Goal: Task Accomplishment & Management: Use online tool/utility

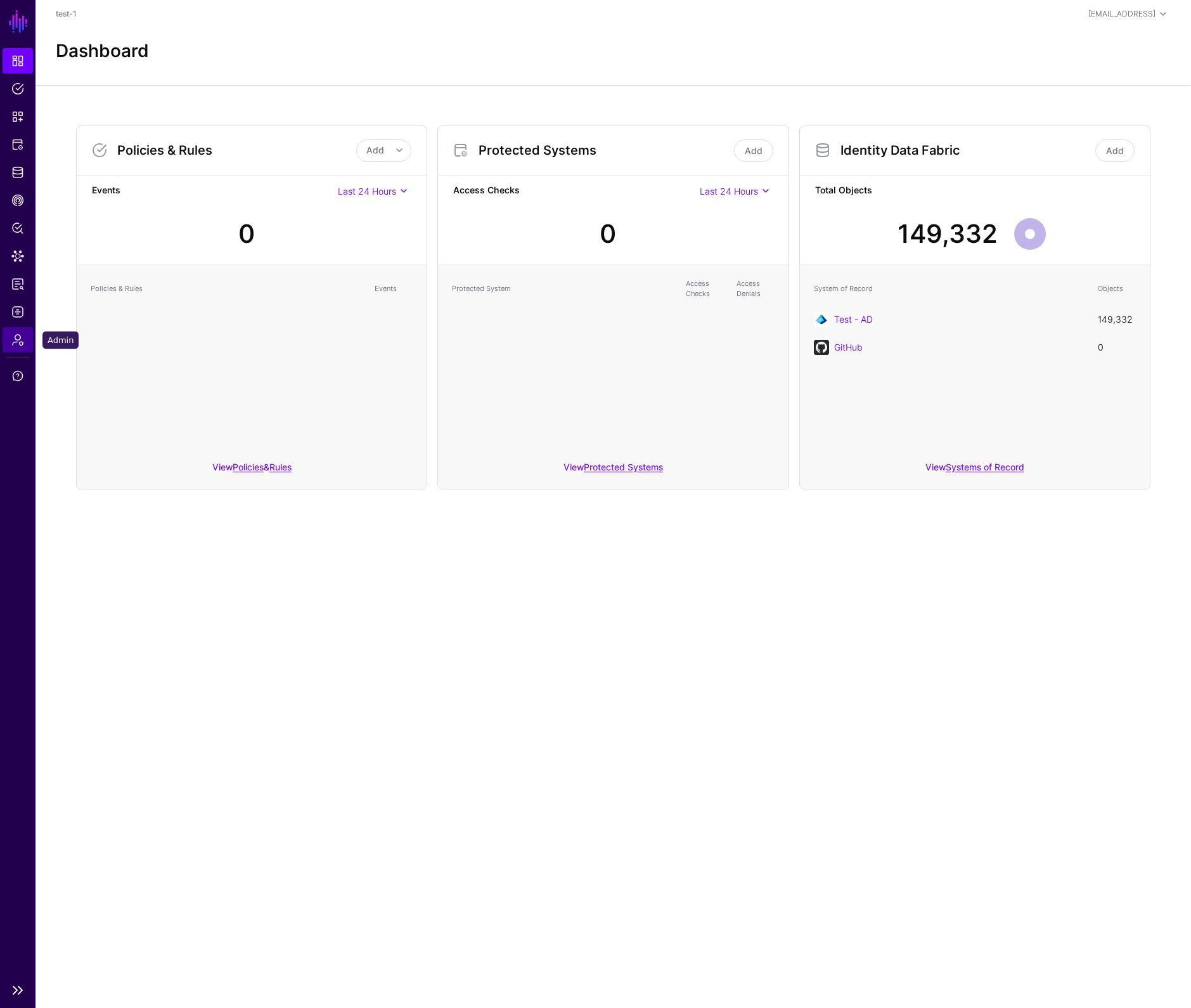
click at [17, 343] on span "Admin" at bounding box center [18, 340] width 12 height 12
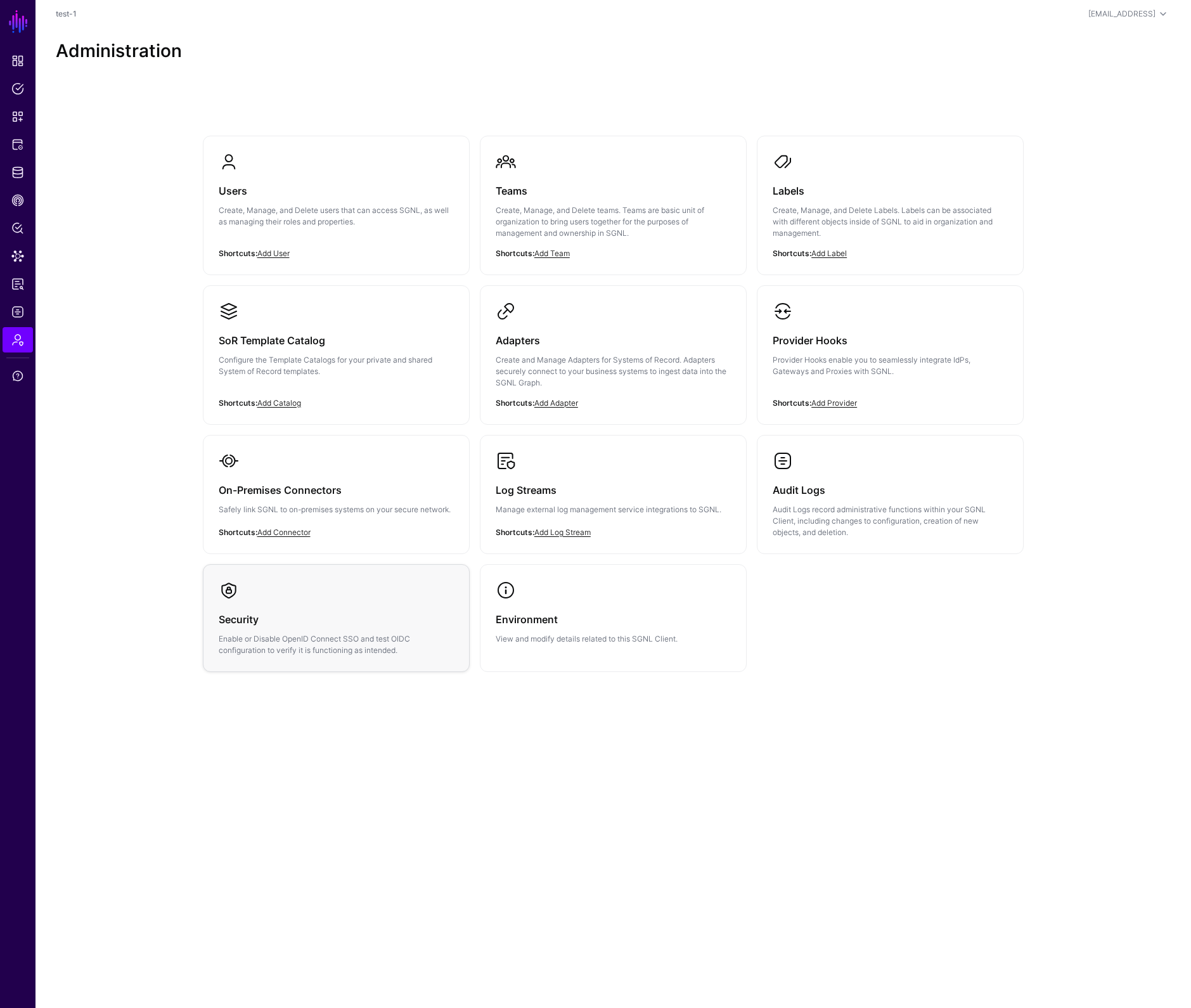
click at [350, 601] on div "Security Enable or Disable OpenID Connect SSO and test OIDC configuration to ve…" at bounding box center [336, 628] width 235 height 56
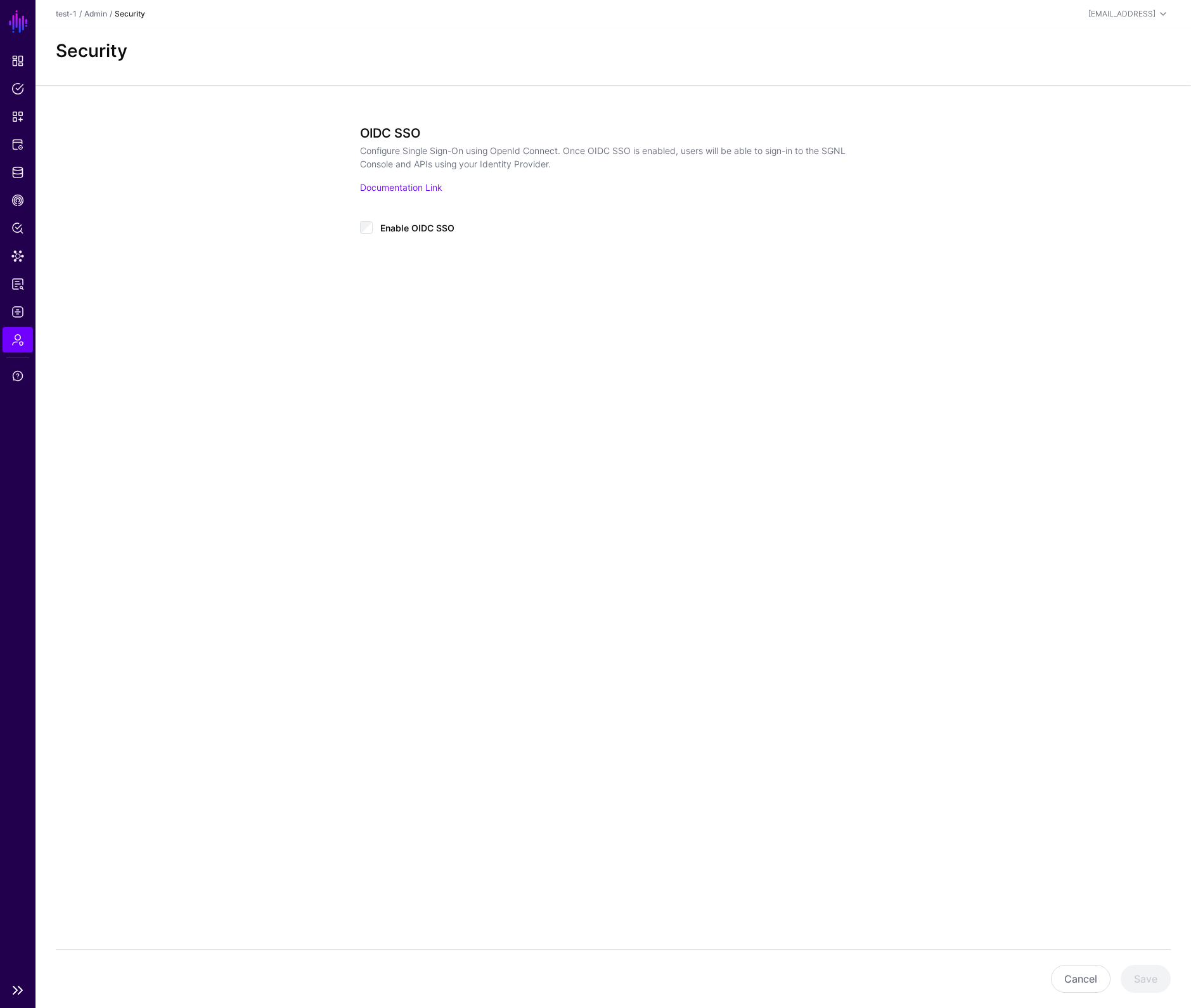
click at [19, 343] on span "Admin" at bounding box center [18, 340] width 12 height 12
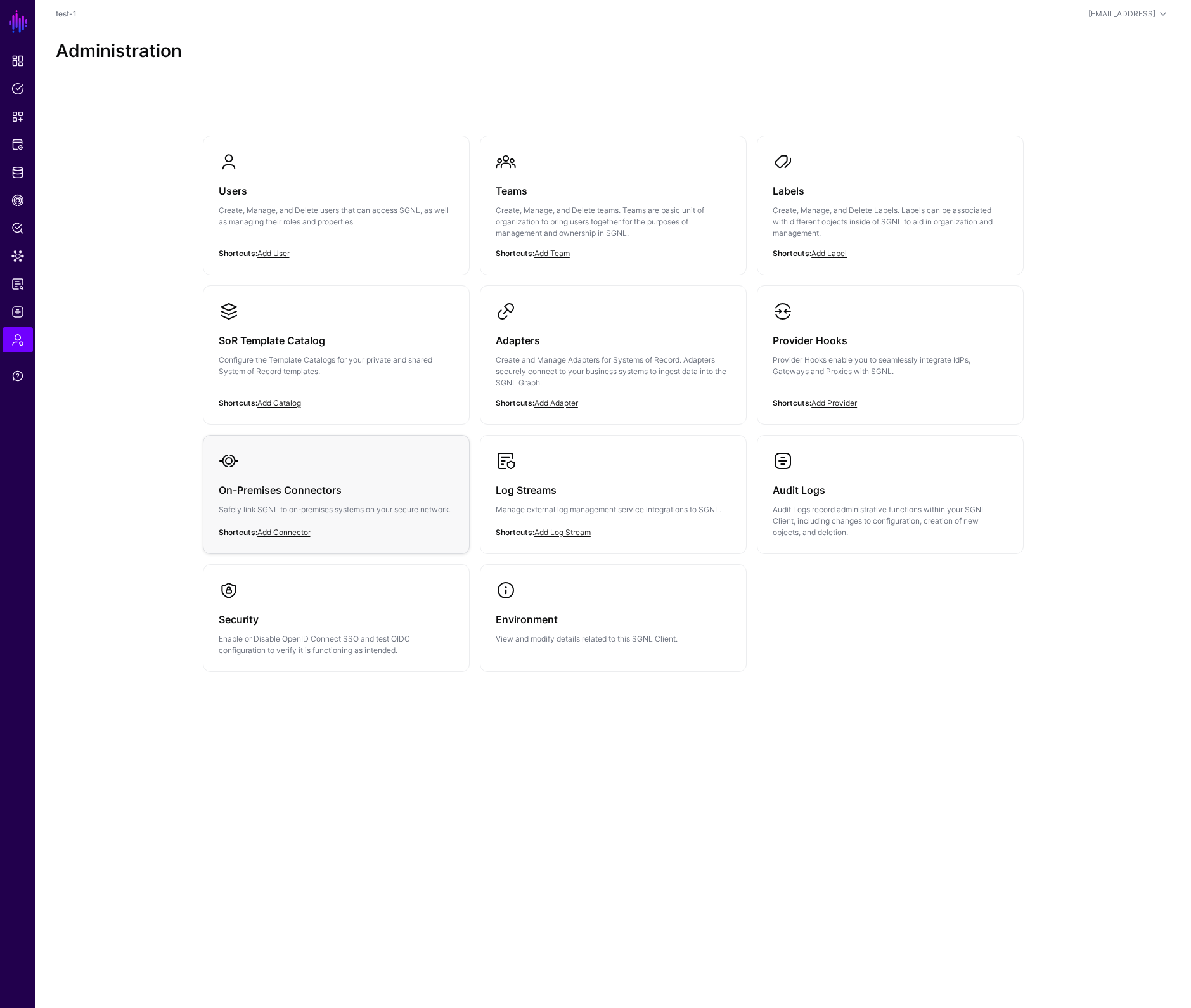
click at [437, 519] on div "On-Premises Connectors Safely link SGNL to on-premises systems on your secure n…" at bounding box center [336, 503] width 235 height 65
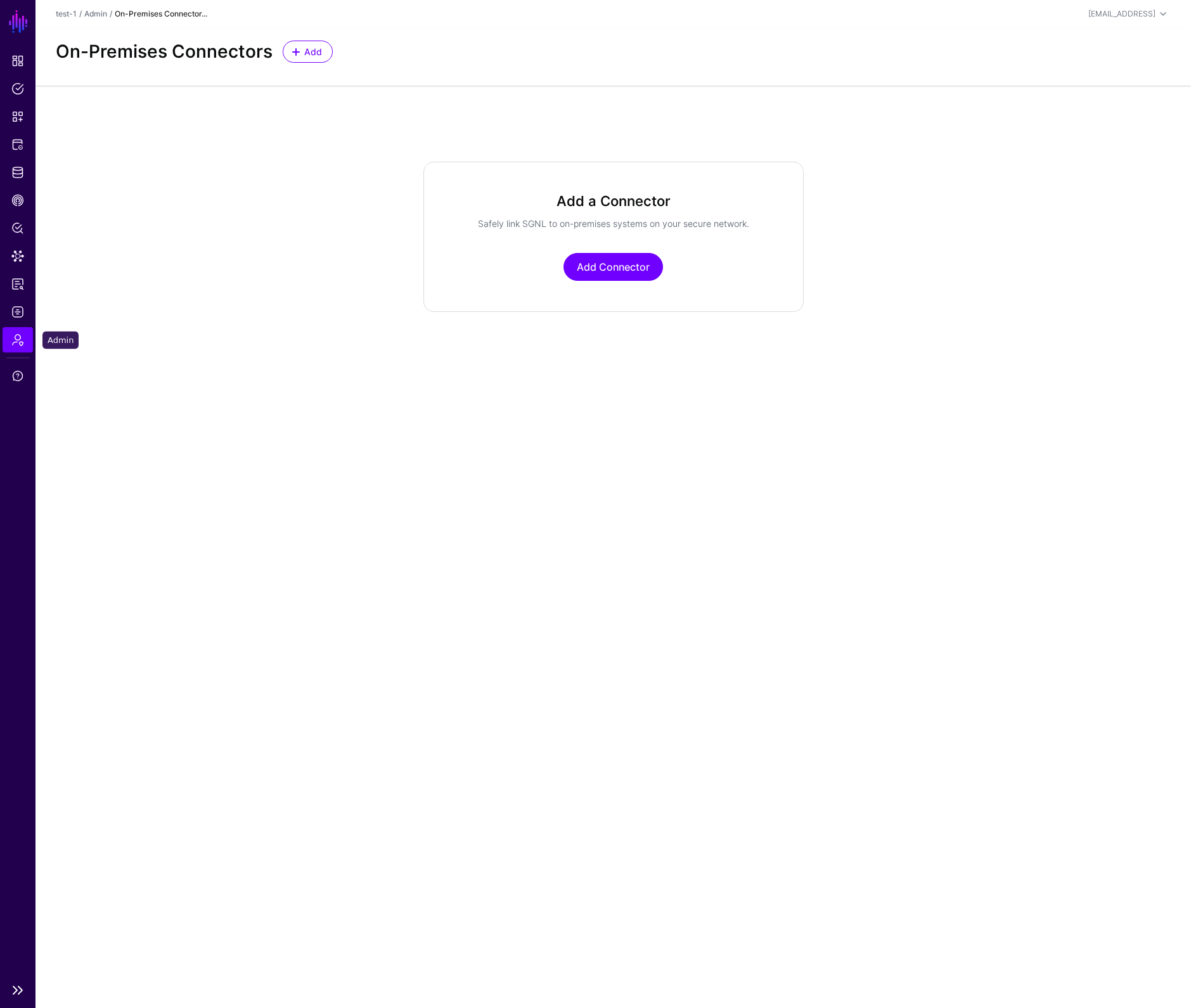
click at [19, 343] on span "Admin" at bounding box center [18, 340] width 12 height 12
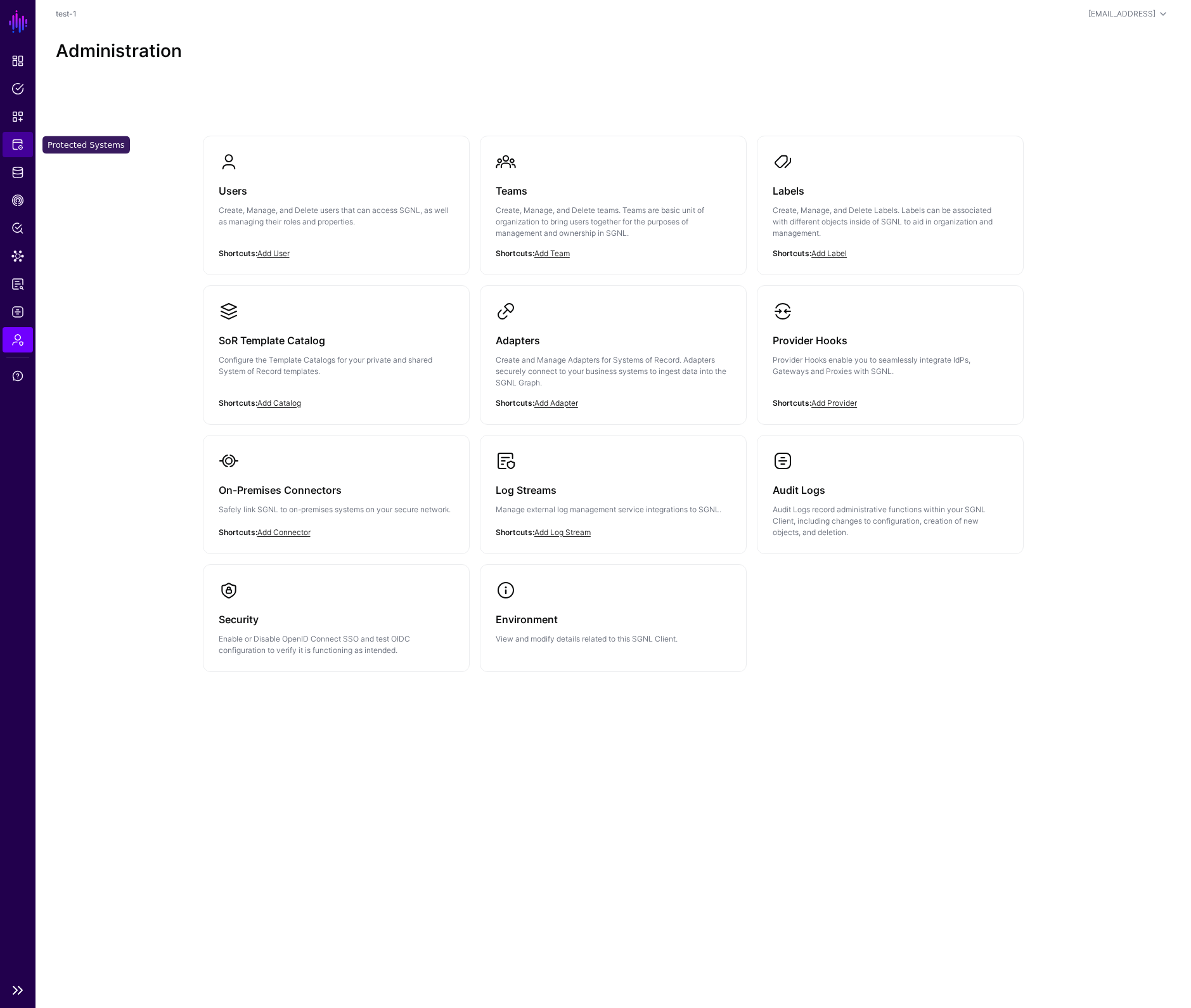
click at [15, 145] on span "Protected Systems" at bounding box center [18, 144] width 12 height 12
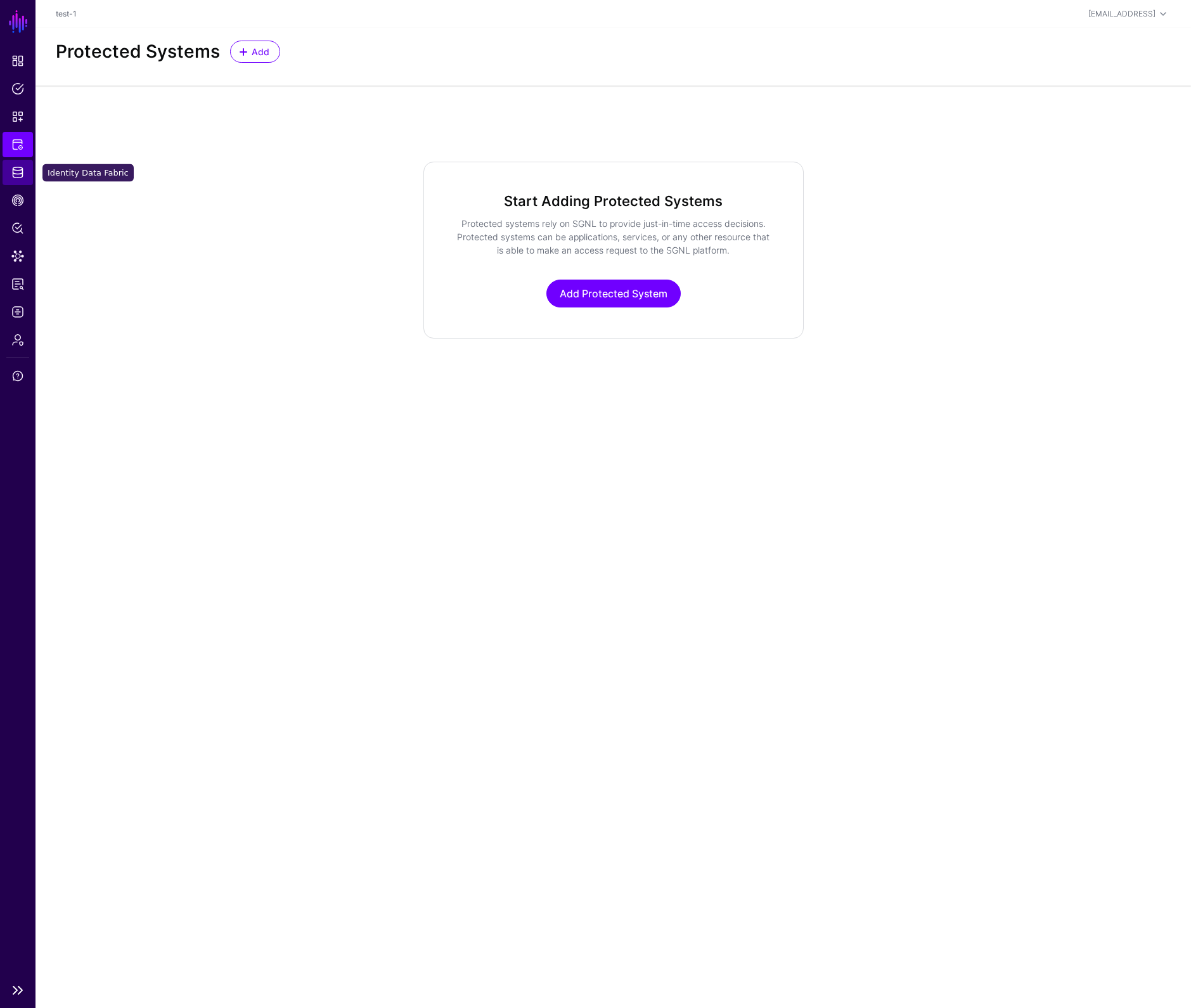
click at [20, 168] on span "Identity Data Fabric" at bounding box center [18, 173] width 12 height 12
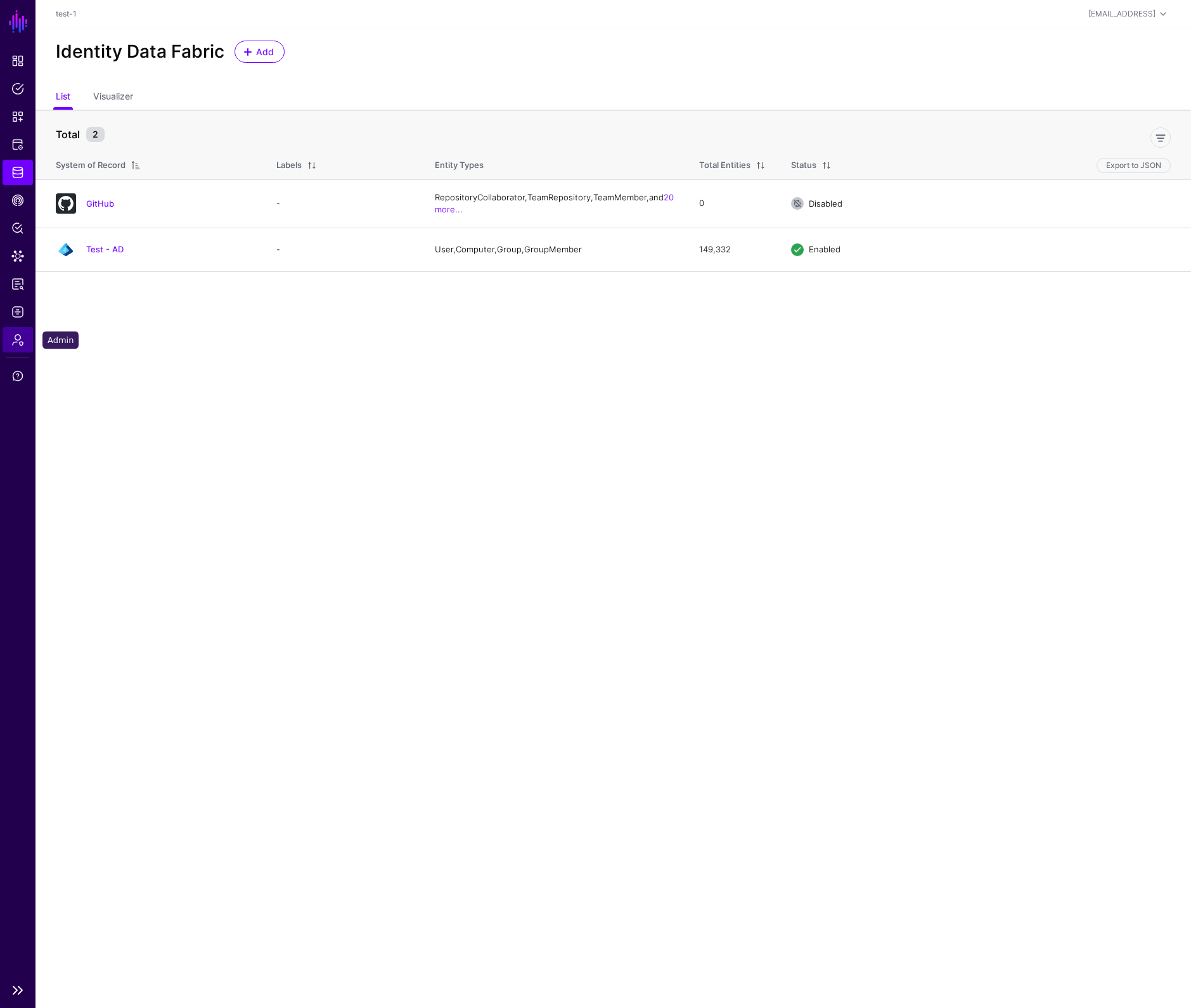
click at [19, 342] on span "Admin" at bounding box center [18, 340] width 12 height 12
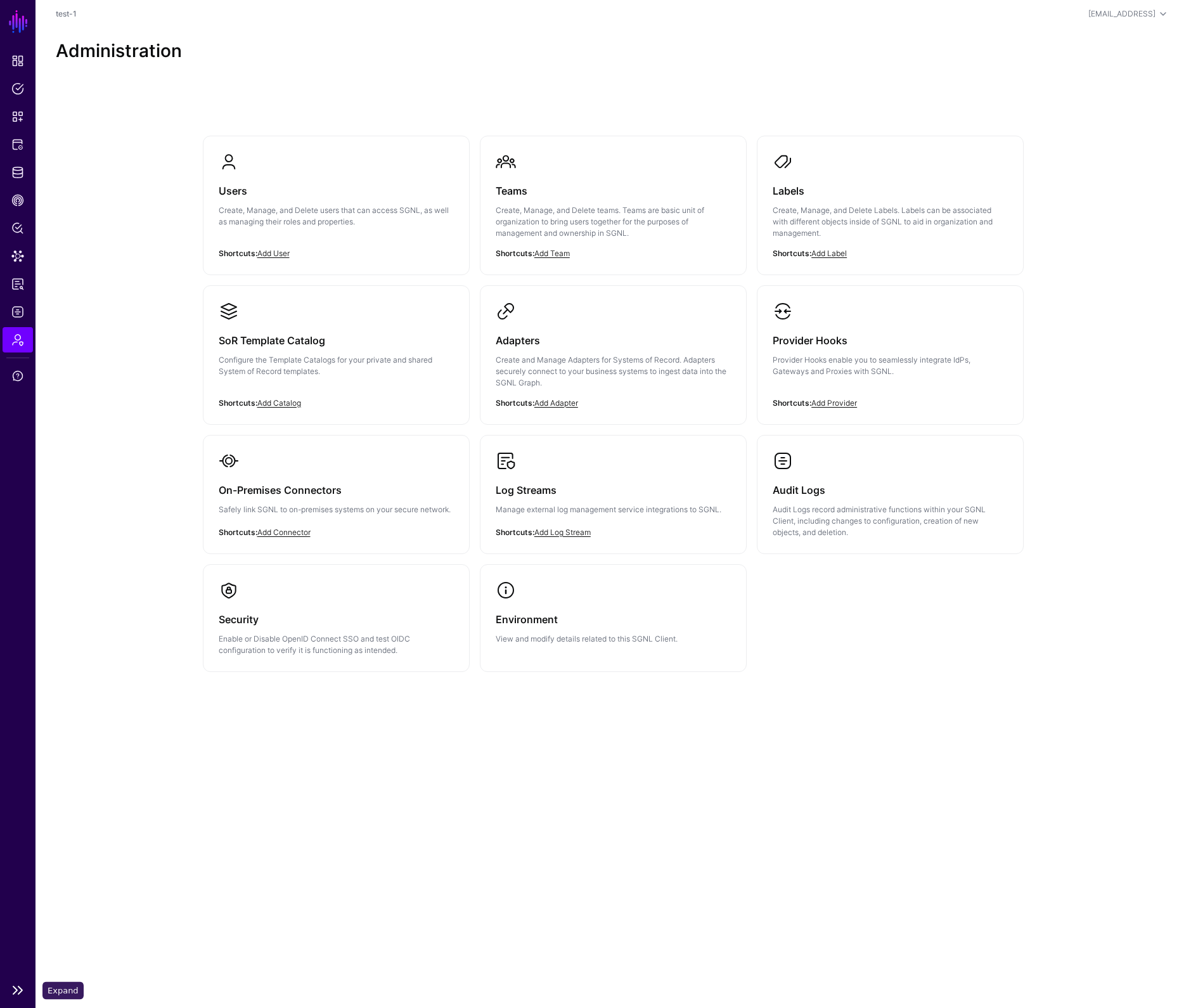
click at [21, 987] on link at bounding box center [18, 989] width 36 height 15
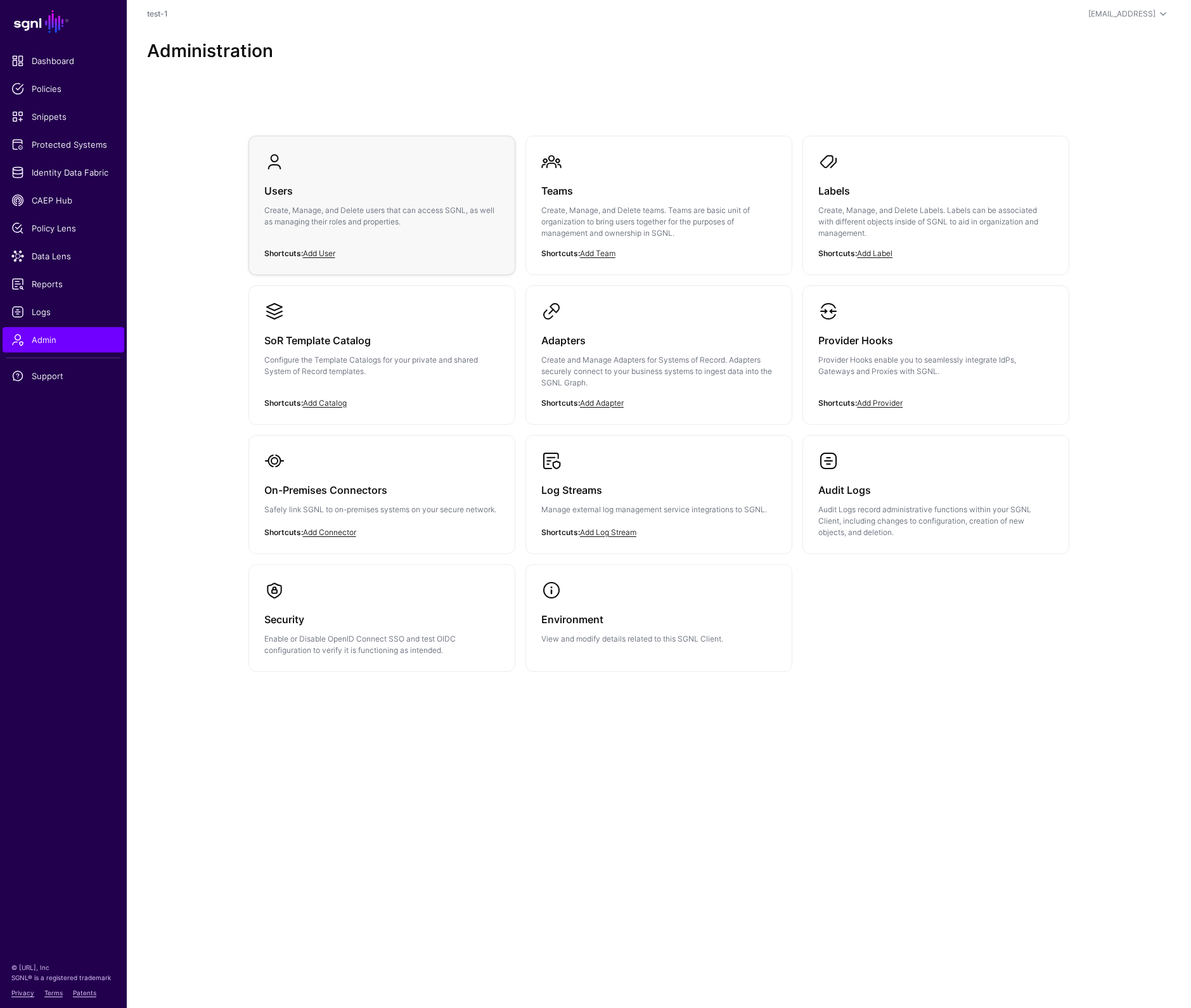
click at [422, 213] on p "Create, Manage, and Delete users that can access SGNL, as well as managing thei…" at bounding box center [382, 216] width 235 height 23
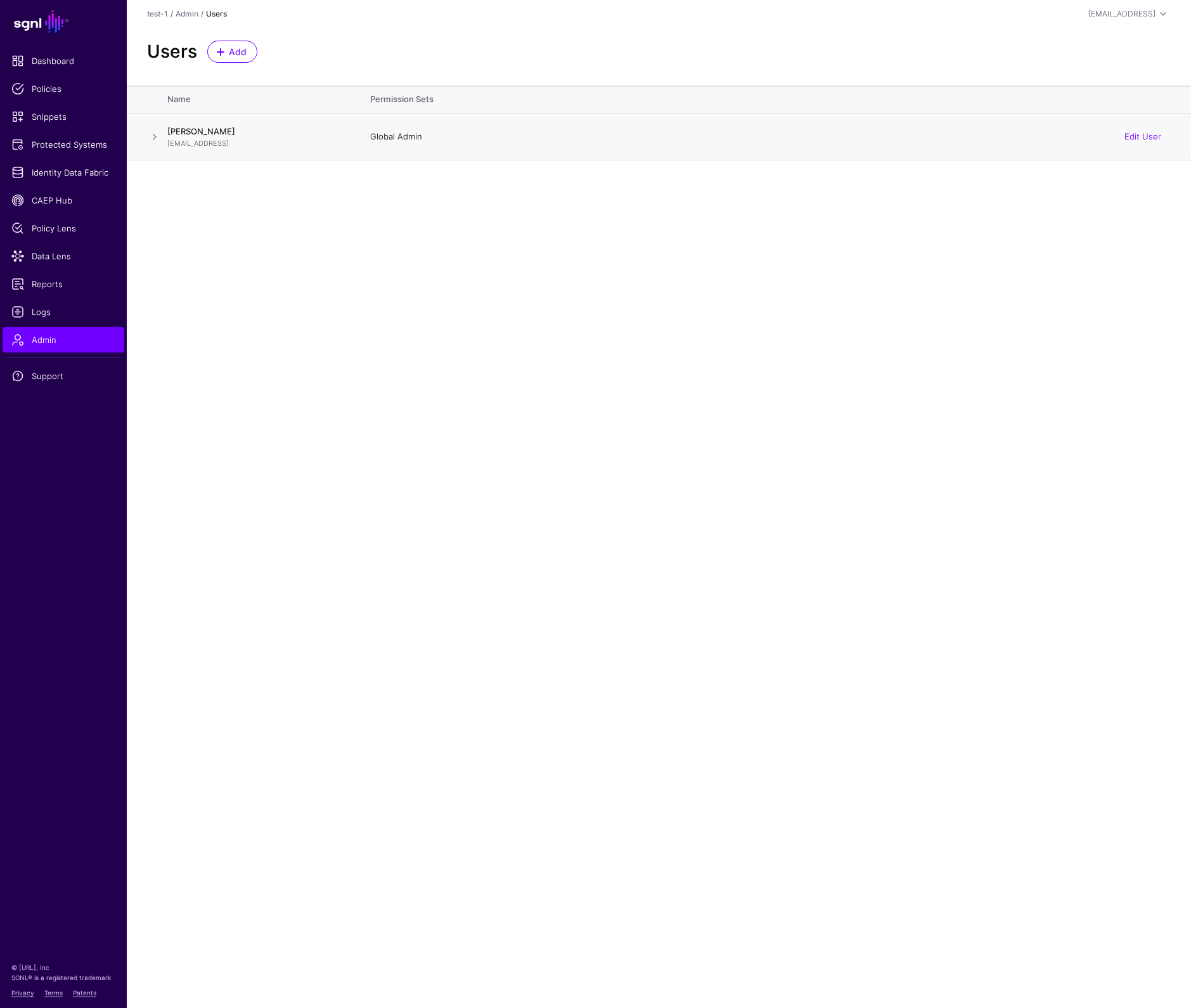
click at [152, 135] on span at bounding box center [154, 136] width 15 height 15
drag, startPoint x: 96, startPoint y: 341, endPoint x: 105, endPoint y: 340, distance: 9.1
click at [96, 341] on span "Admin" at bounding box center [63, 340] width 104 height 12
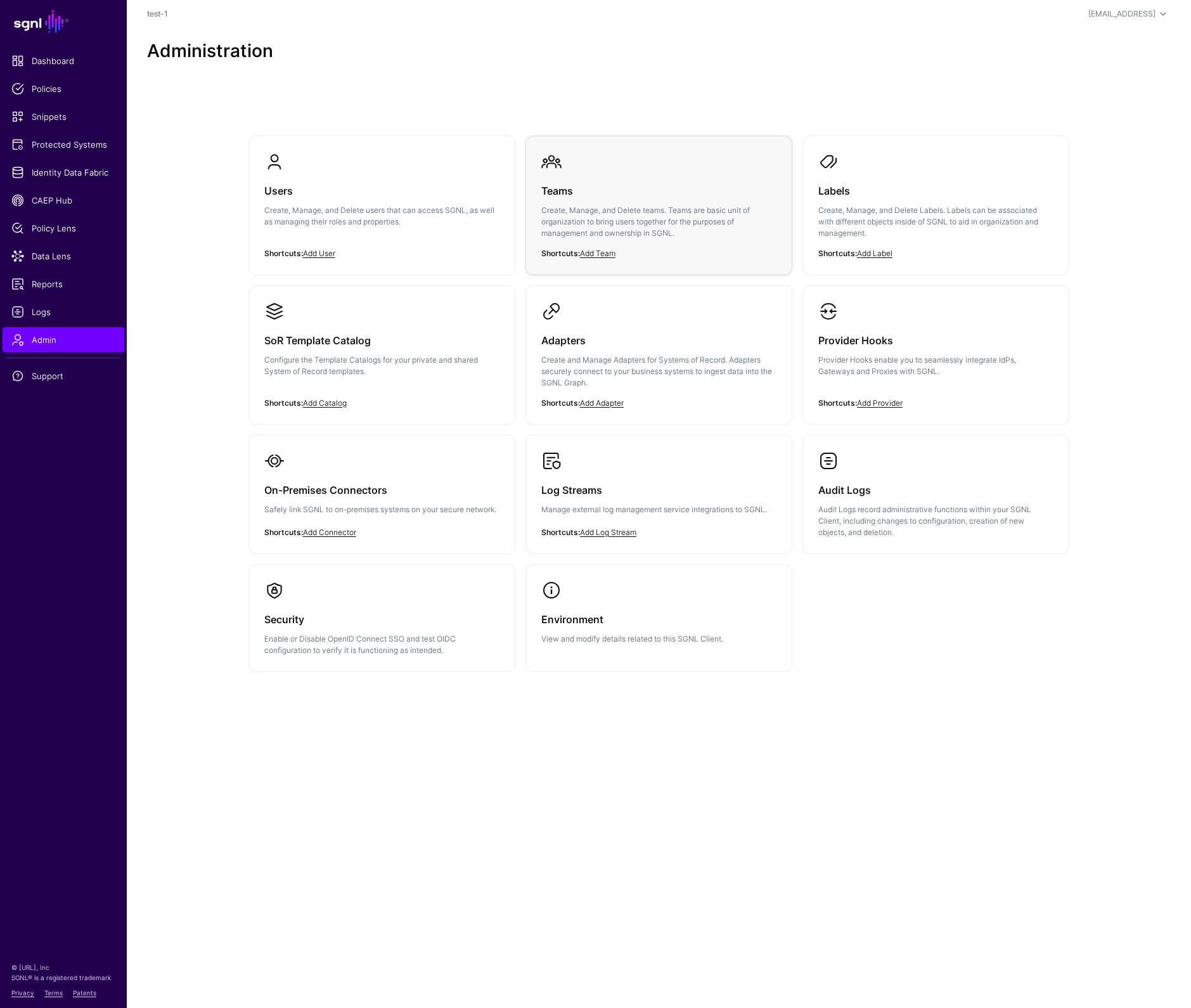
click at [662, 231] on p "Create, Manage, and Delete teams. Teams are basic unit of organization to bring…" at bounding box center [658, 222] width 235 height 34
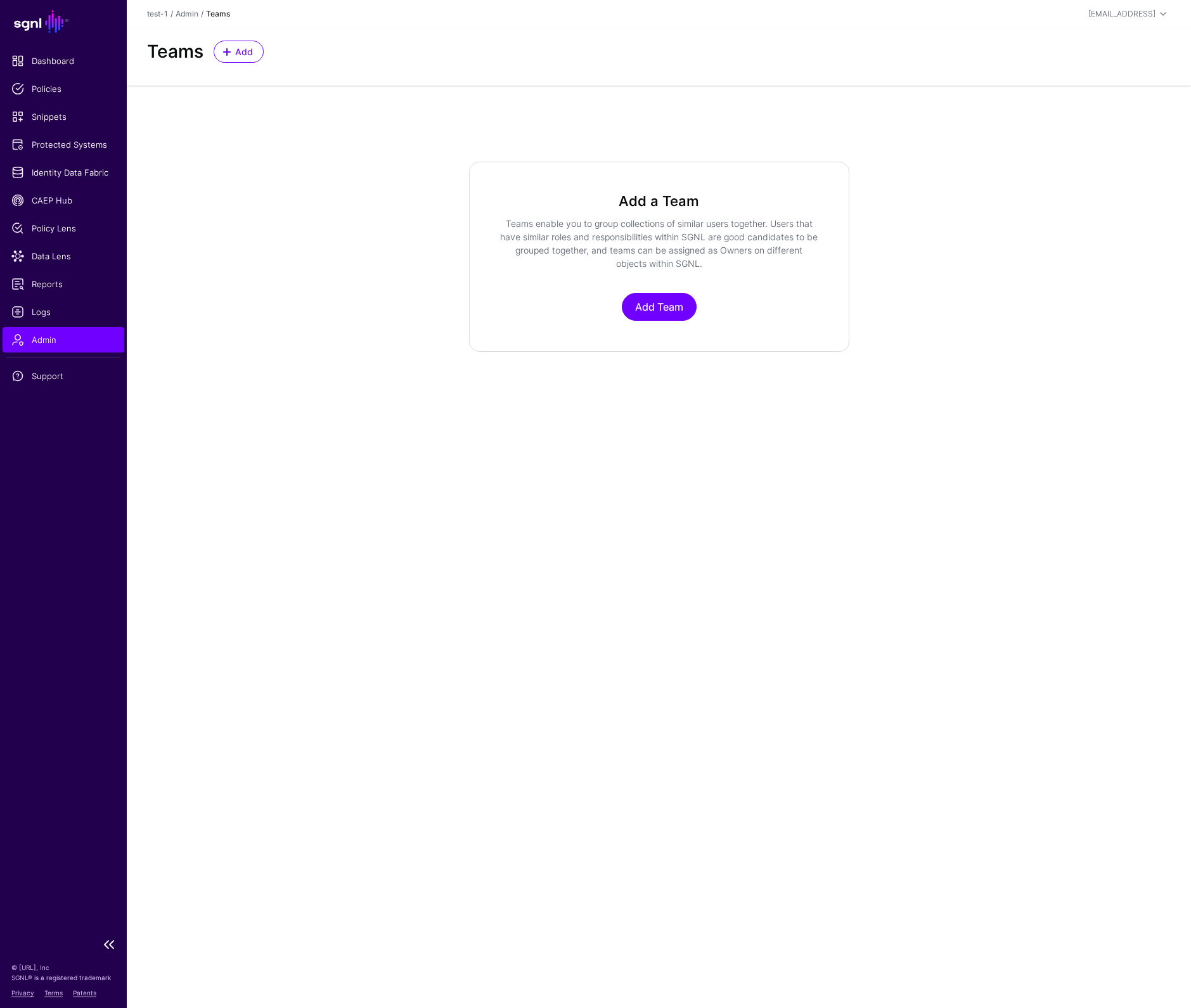
click at [98, 341] on span "Admin" at bounding box center [63, 340] width 104 height 12
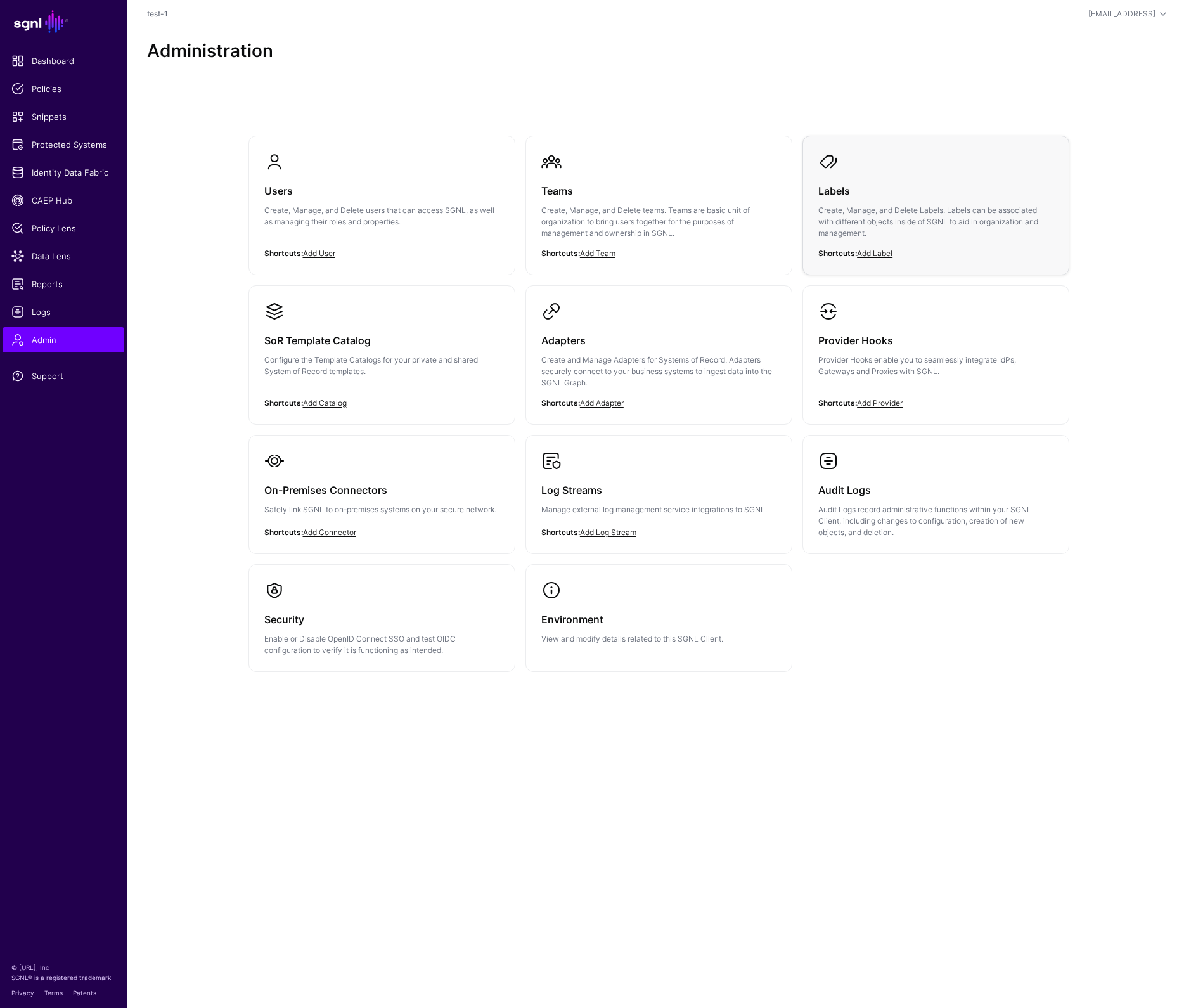
click at [882, 224] on p "Create, Manage, and Delete Labels. Labels can be associated with different obje…" at bounding box center [936, 222] width 235 height 34
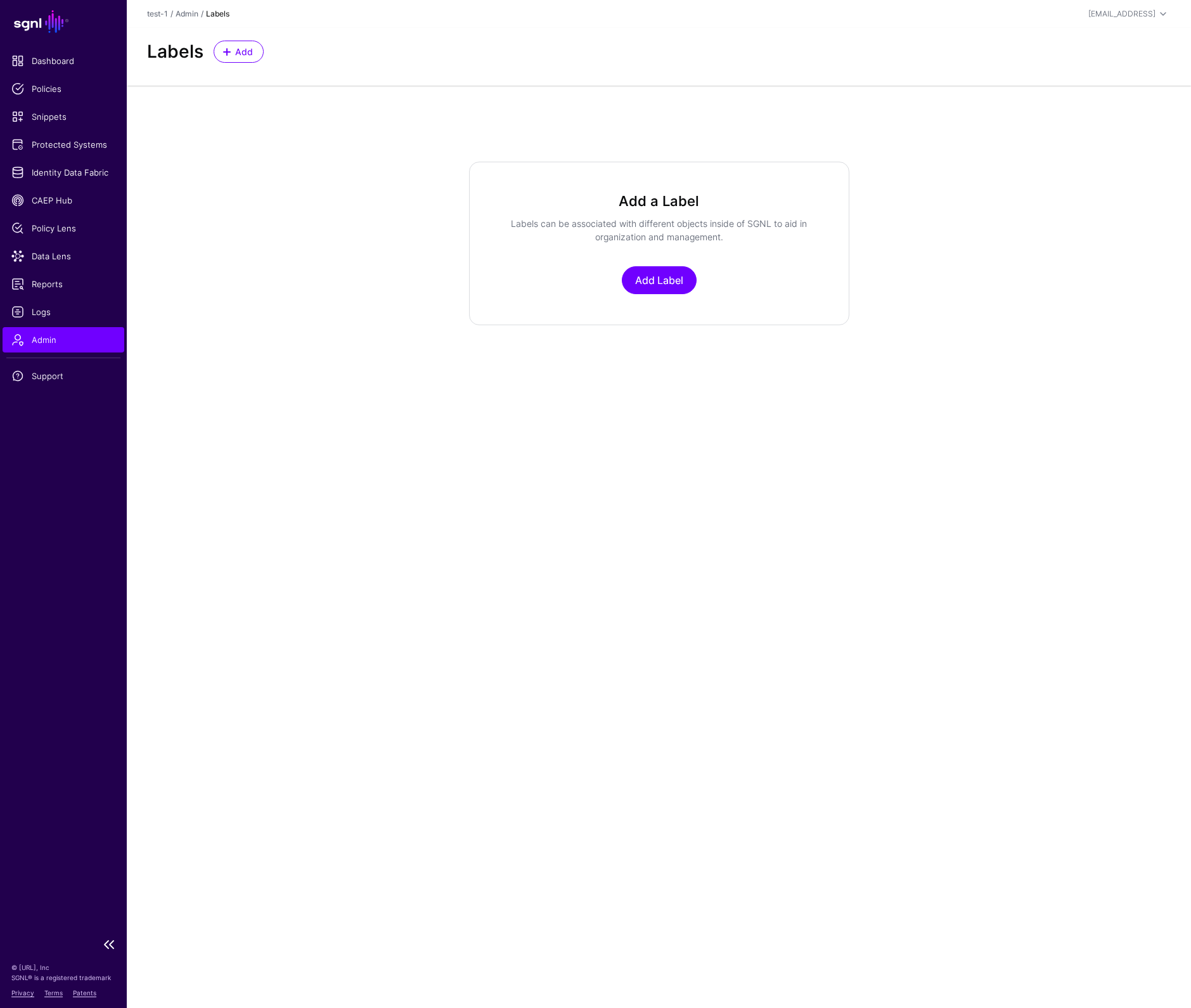
click at [49, 332] on link "Admin" at bounding box center [63, 340] width 122 height 25
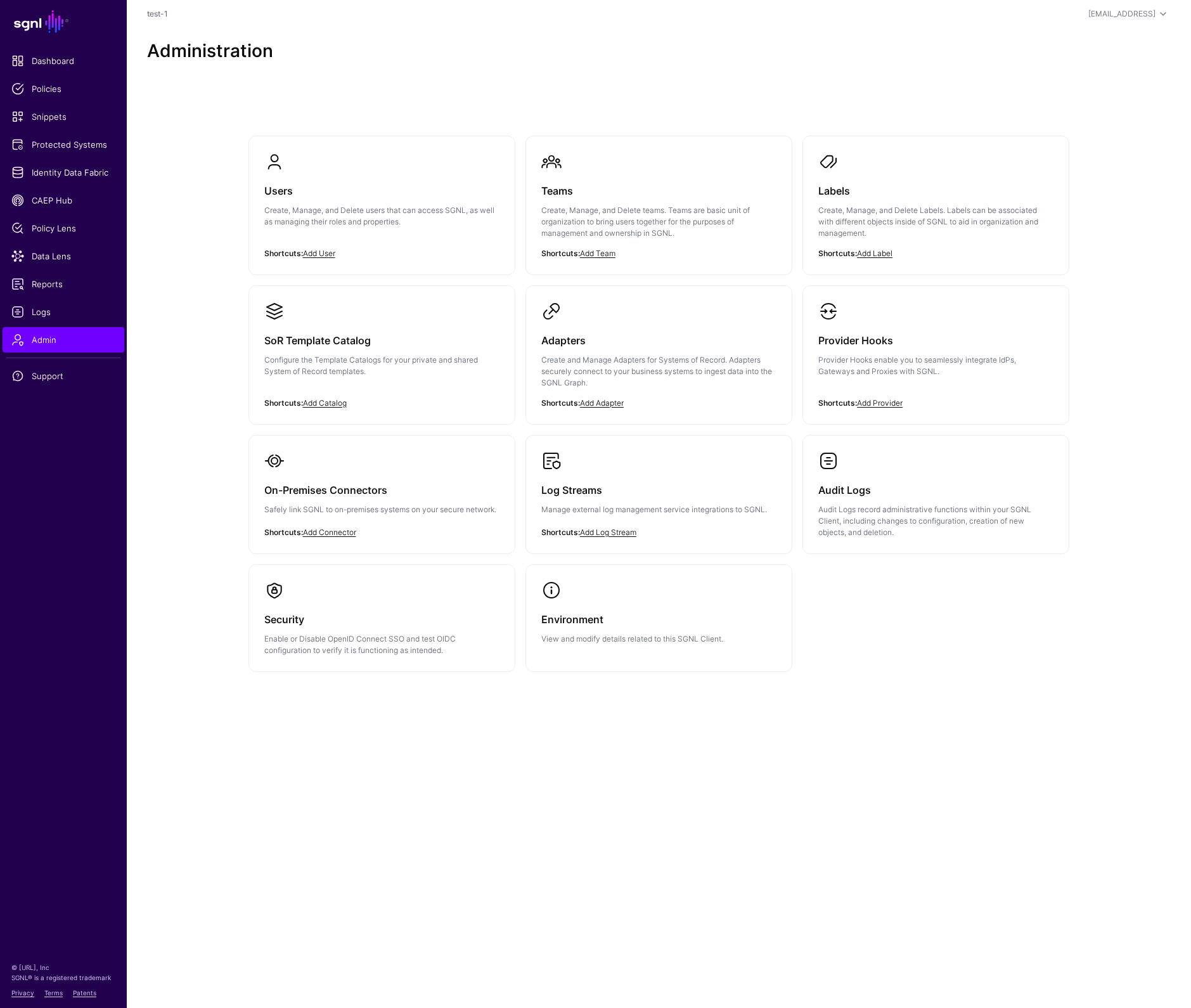
click at [387, 520] on div "On-Premises Connectors Safely link SGNL to on-premises systems on your secure n…" at bounding box center [382, 503] width 235 height 65
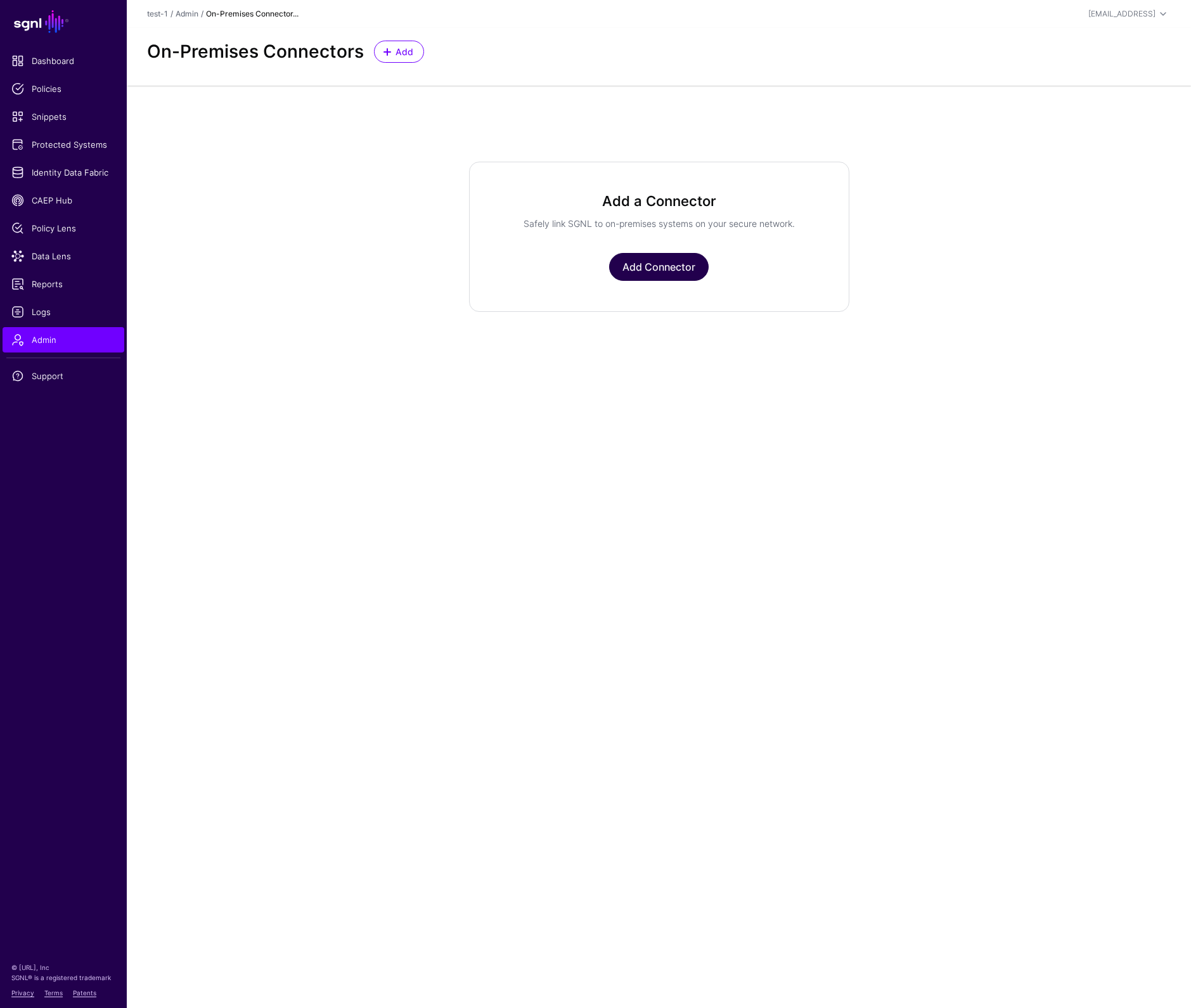
click at [640, 272] on link "Add Connector" at bounding box center [659, 266] width 100 height 28
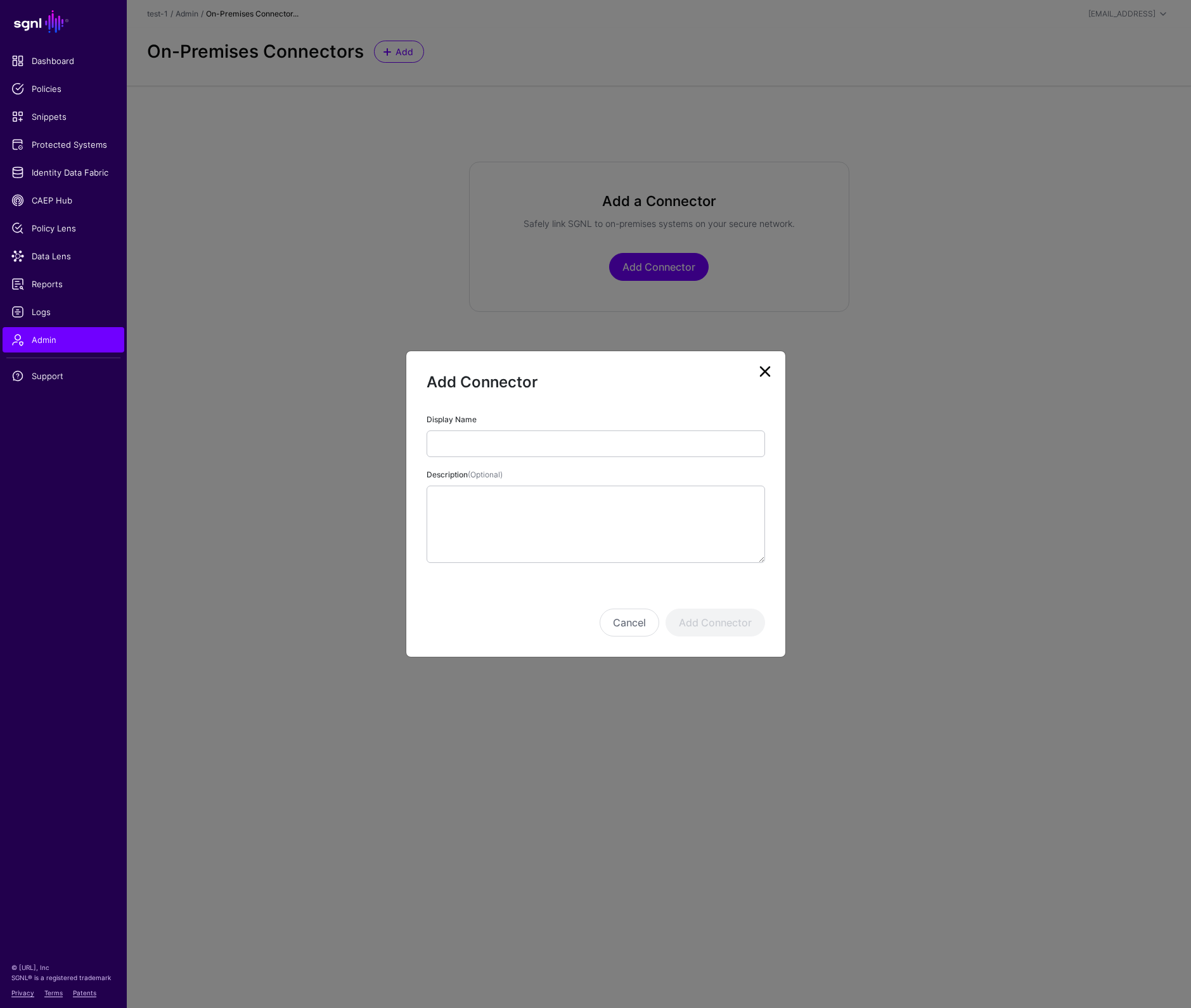
click at [500, 445] on input "Display Name" at bounding box center [596, 444] width 338 height 27
type input "*****"
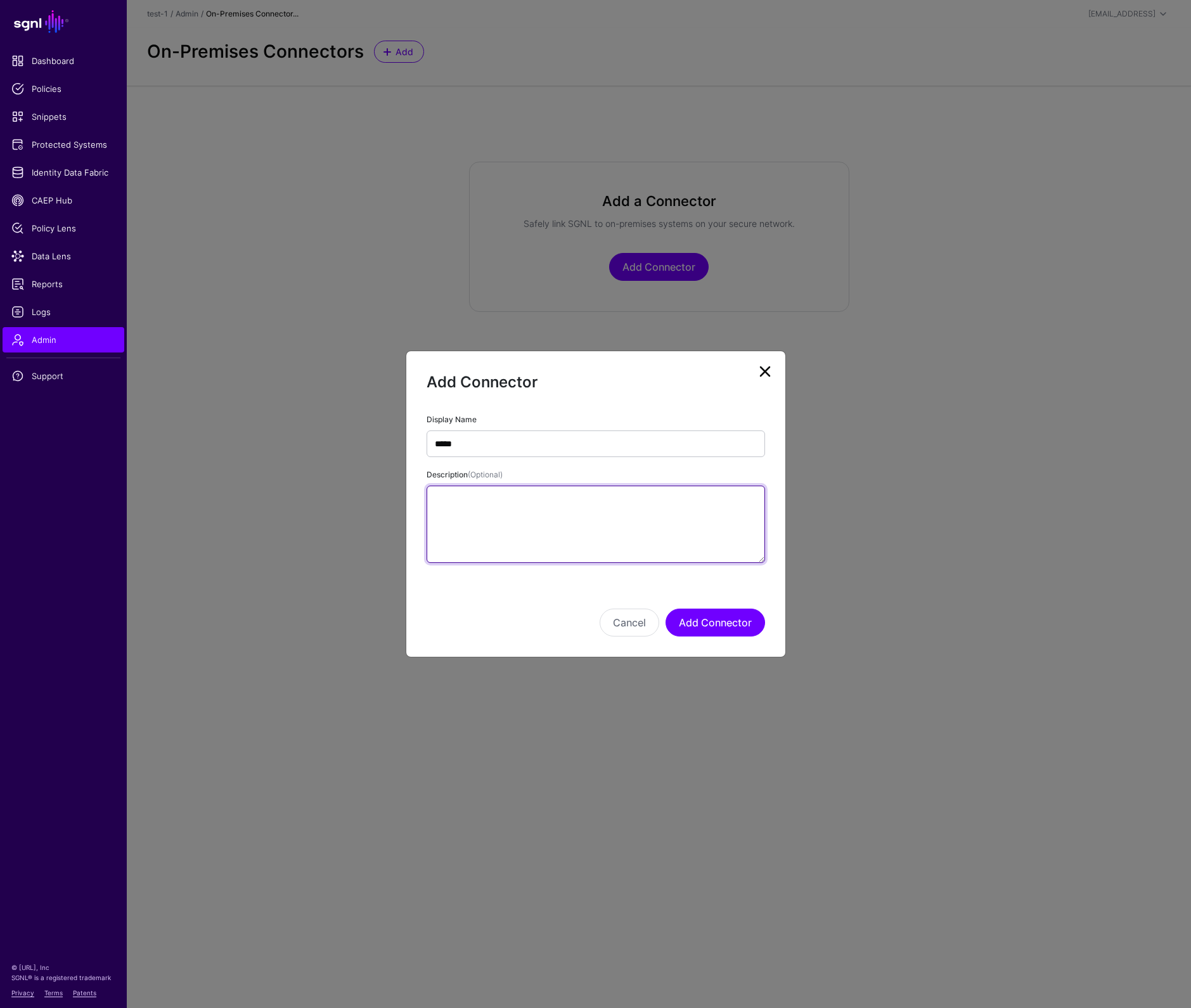
click at [508, 505] on textarea "Description (Optional)" at bounding box center [596, 524] width 338 height 77
type textarea "****"
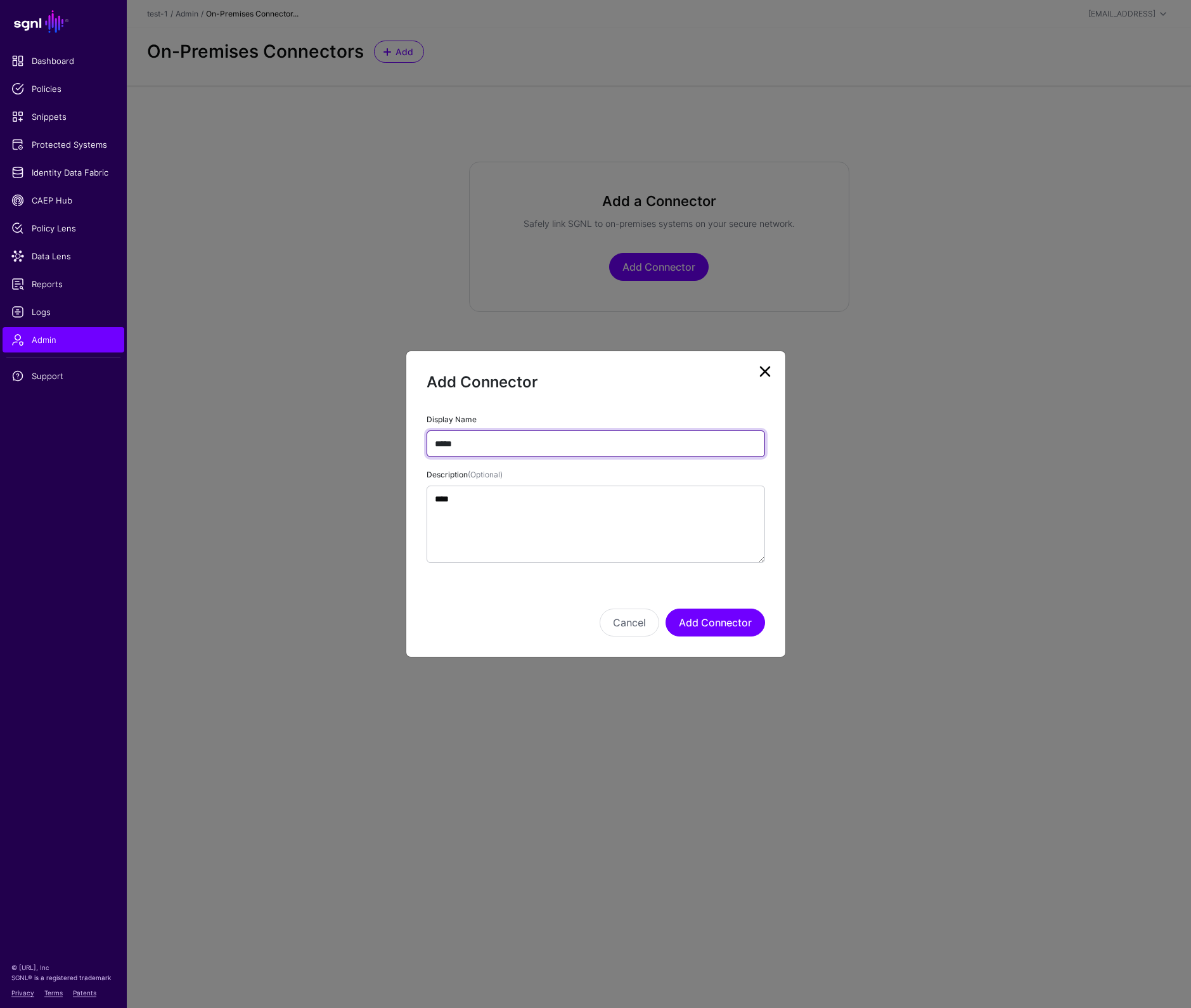
drag, startPoint x: 486, startPoint y: 438, endPoint x: 396, endPoint y: 440, distance: 90.0
click at [396, 440] on ngb-modal-window "Add Connector Display Name ***** Description (Optional) **** Cancel Add Connect…" at bounding box center [595, 504] width 1191 height 1008
type input "****"
click at [724, 628] on button "Add Connector" at bounding box center [715, 622] width 100 height 28
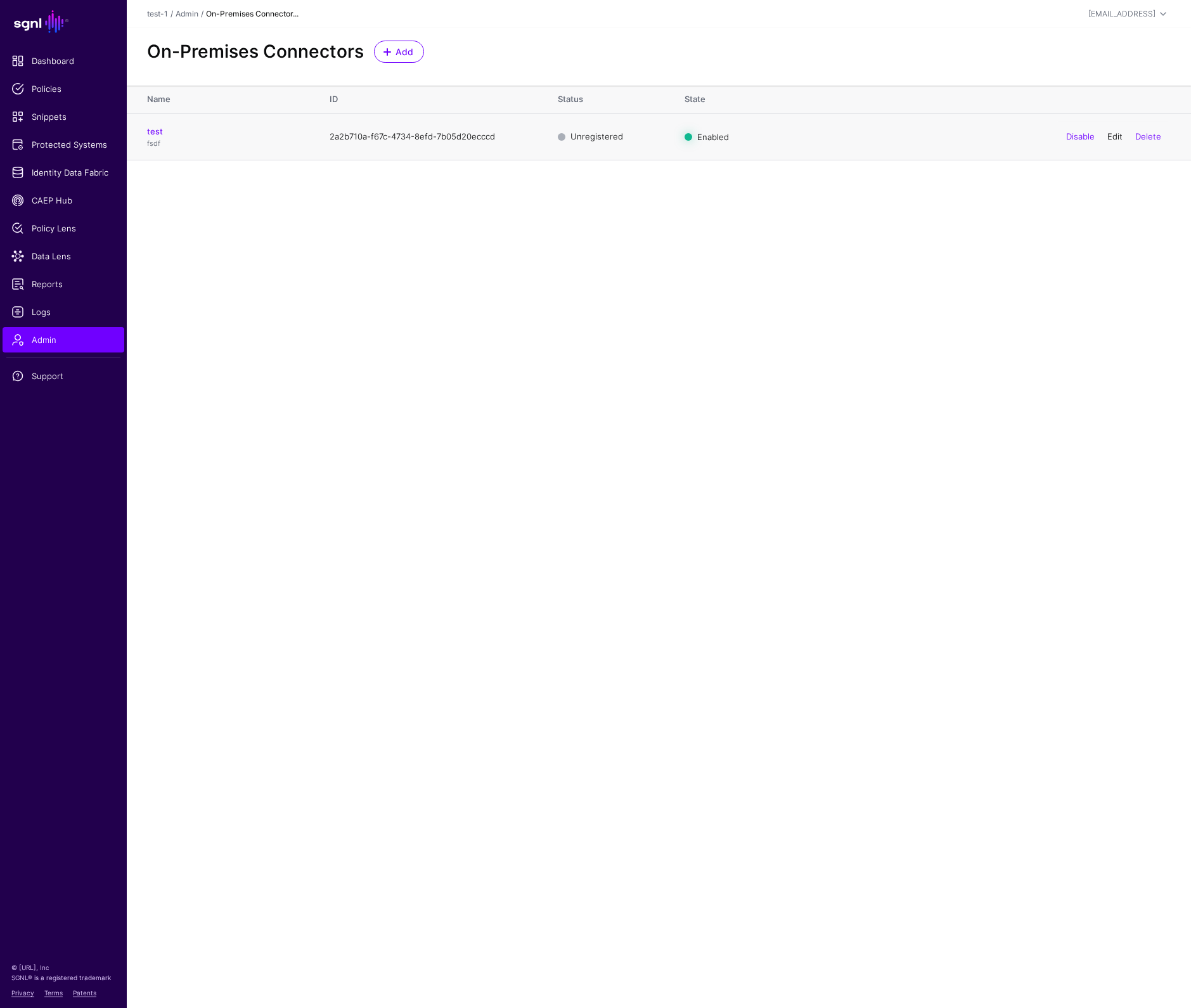
click at [1111, 134] on link "Edit" at bounding box center [1115, 135] width 15 height 10
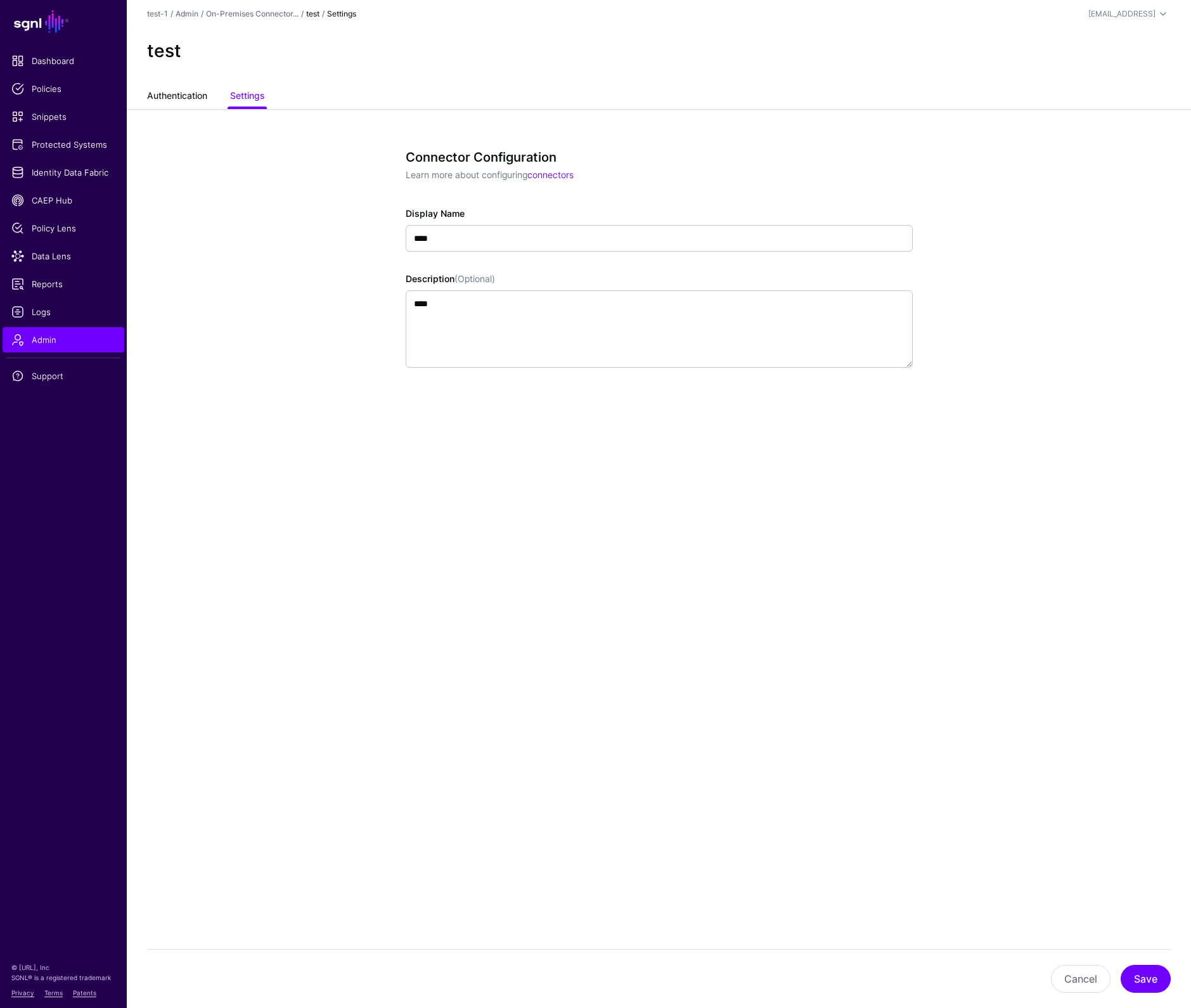
click at [184, 96] on link "Authentication" at bounding box center [177, 96] width 60 height 24
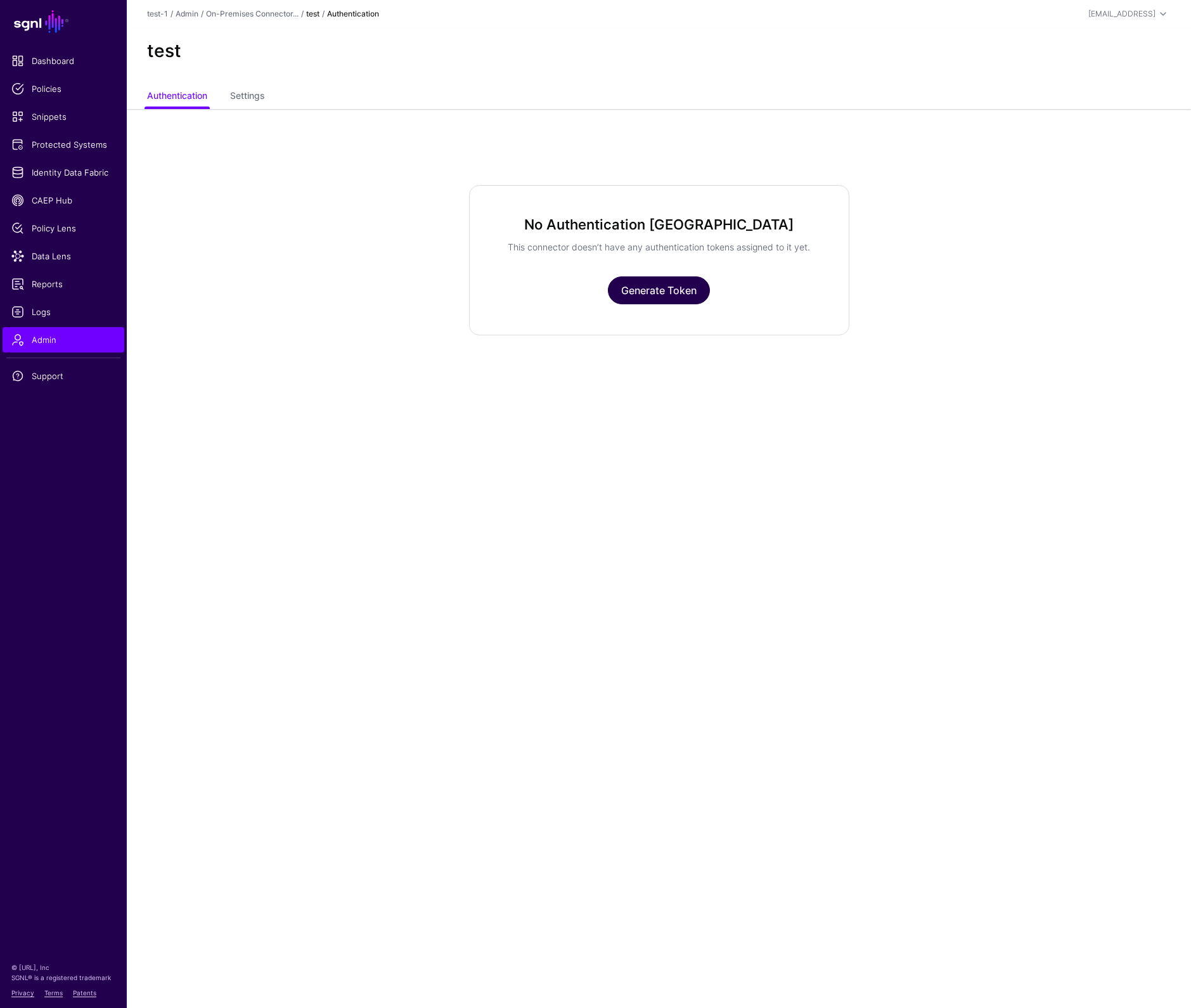
click at [649, 292] on link "Generate Token" at bounding box center [658, 290] width 102 height 28
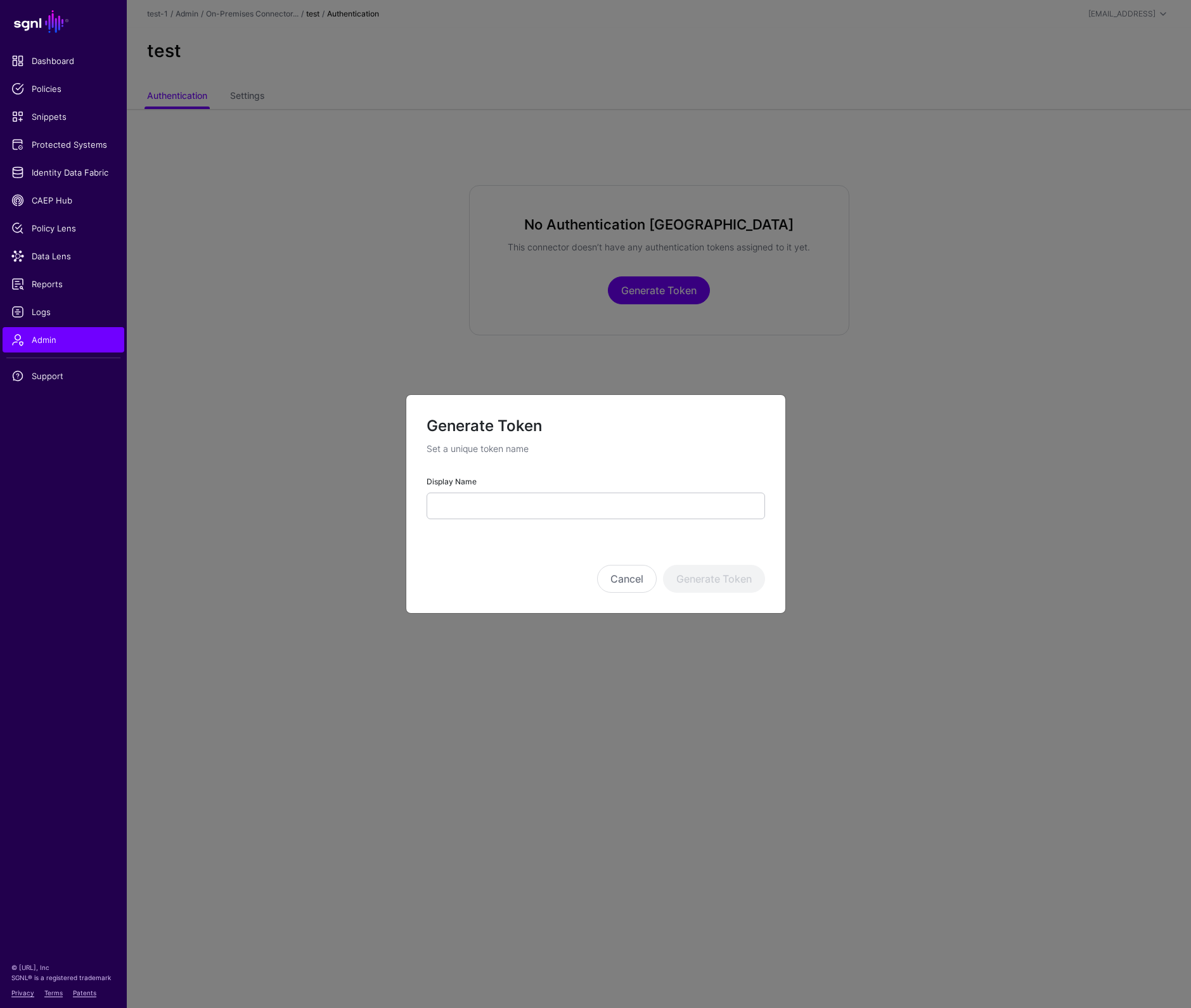
click at [530, 499] on input "Display Name" at bounding box center [596, 506] width 338 height 27
type input "****"
click at [696, 584] on button "Generate Token" at bounding box center [713, 578] width 102 height 28
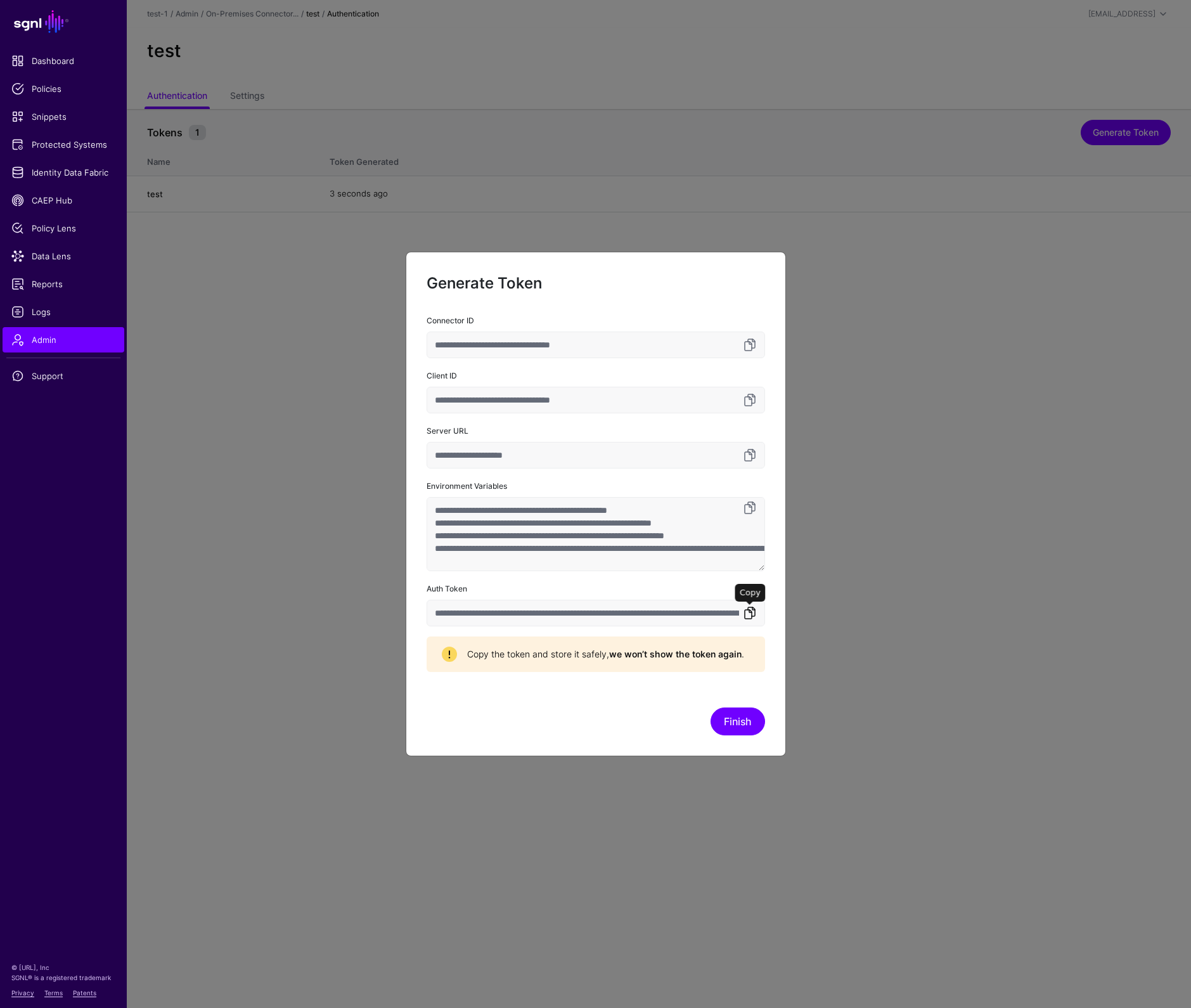
click at [749, 610] on link at bounding box center [749, 612] width 15 height 15
click at [739, 719] on button "Finish" at bounding box center [737, 721] width 54 height 28
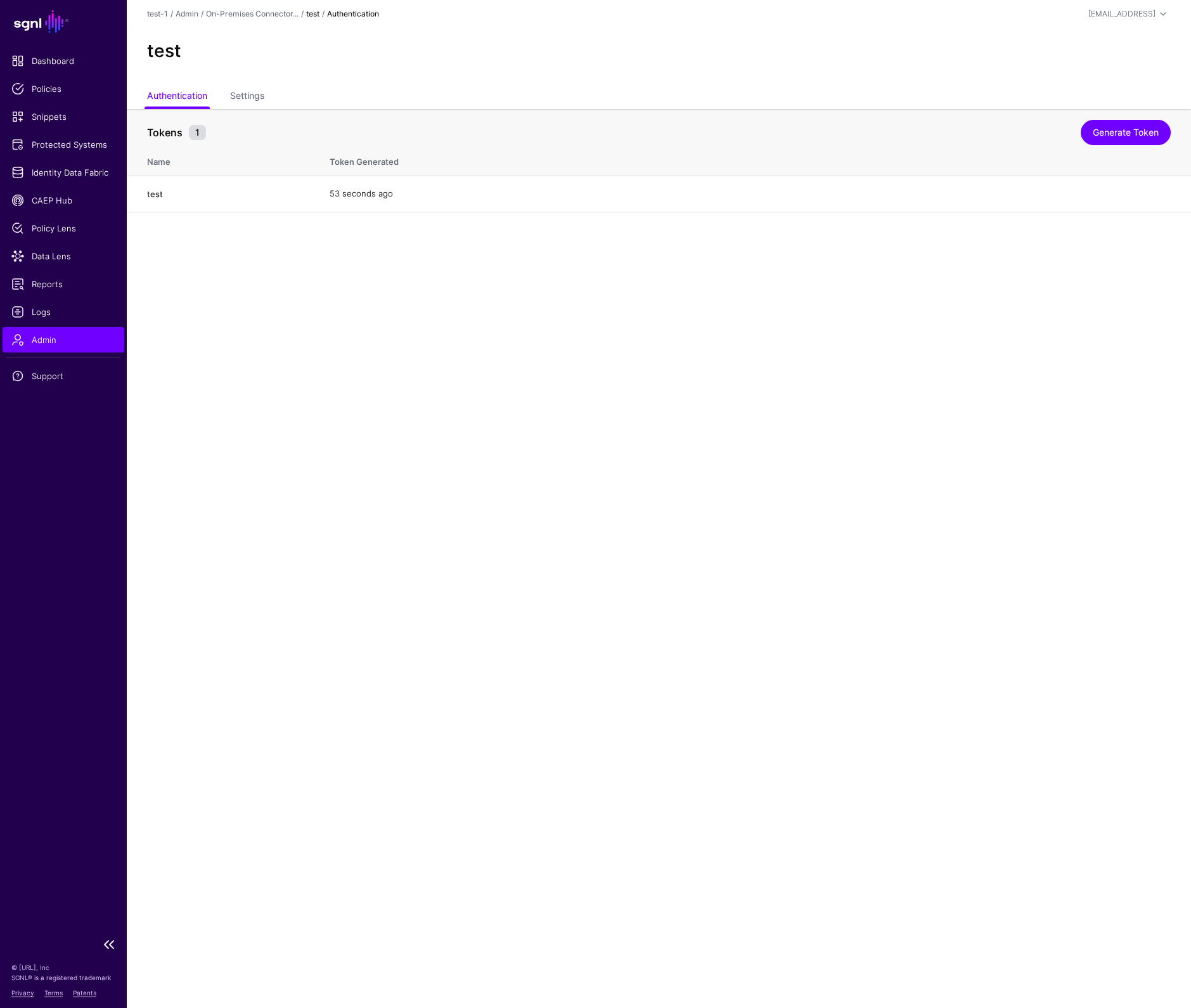
click at [54, 346] on link "Admin" at bounding box center [63, 340] width 122 height 25
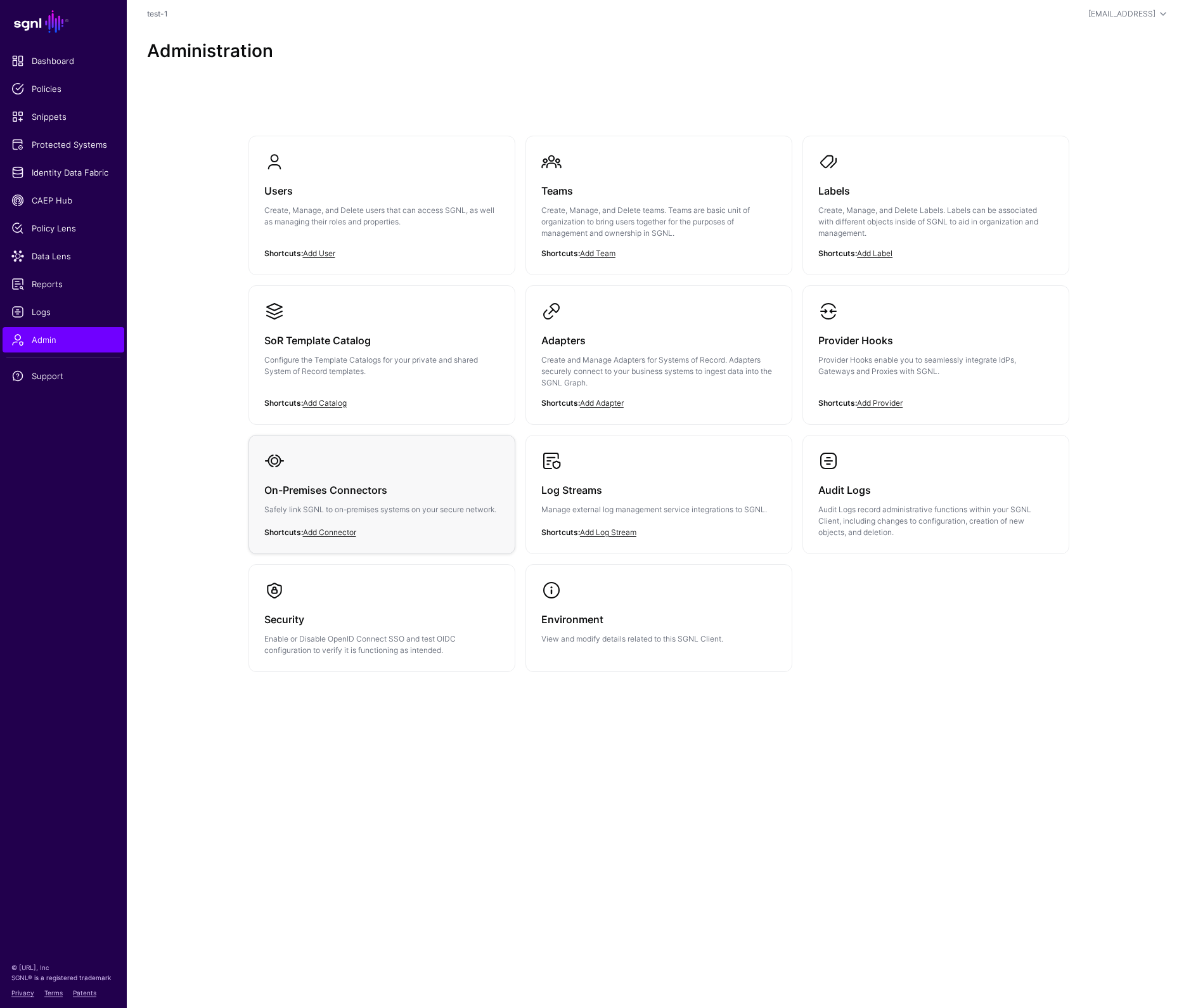
click at [384, 506] on p "Safely link SGNL to on-premises systems on your secure network." at bounding box center [382, 509] width 235 height 12
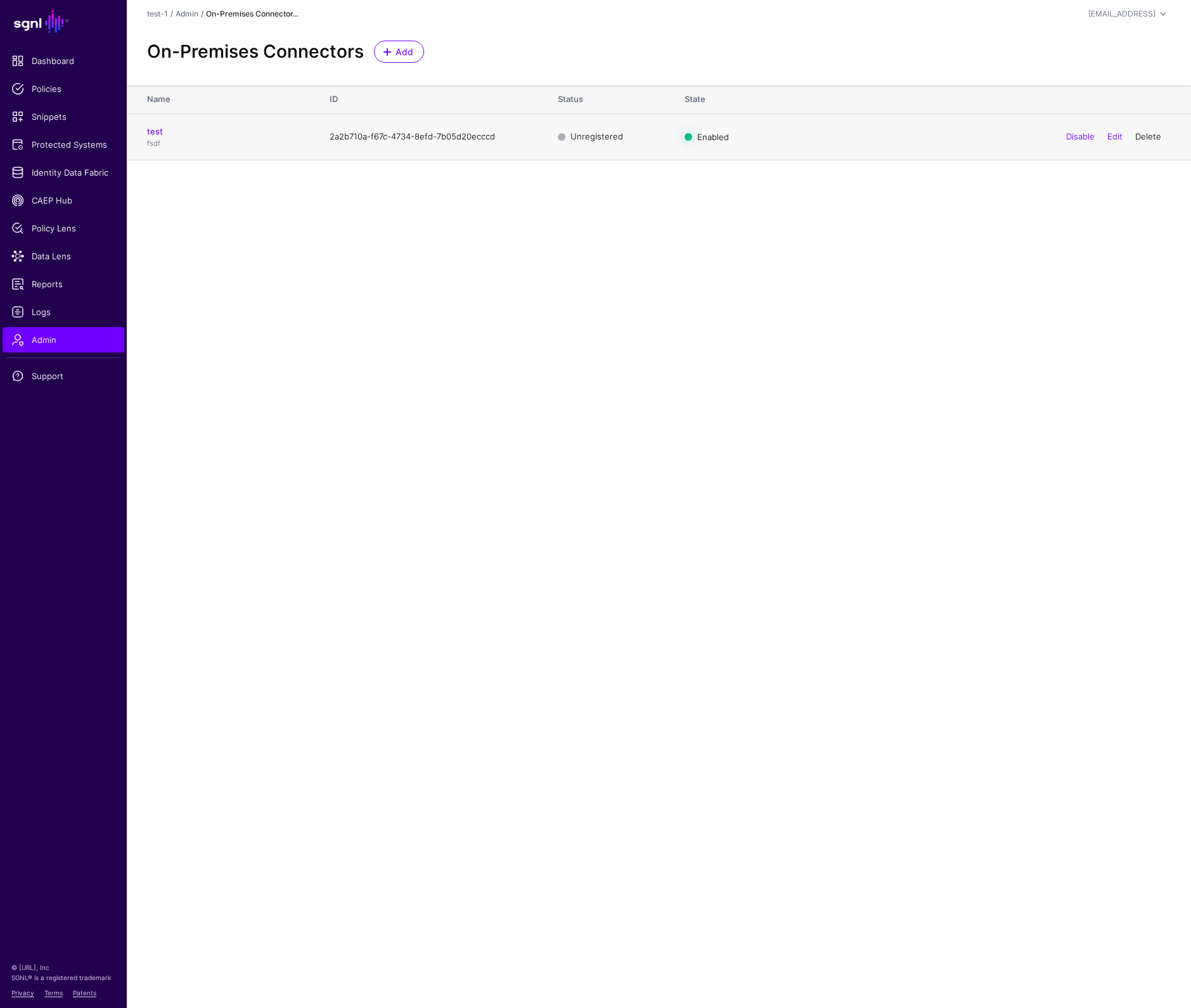
click at [1144, 138] on link "Delete" at bounding box center [1147, 135] width 26 height 10
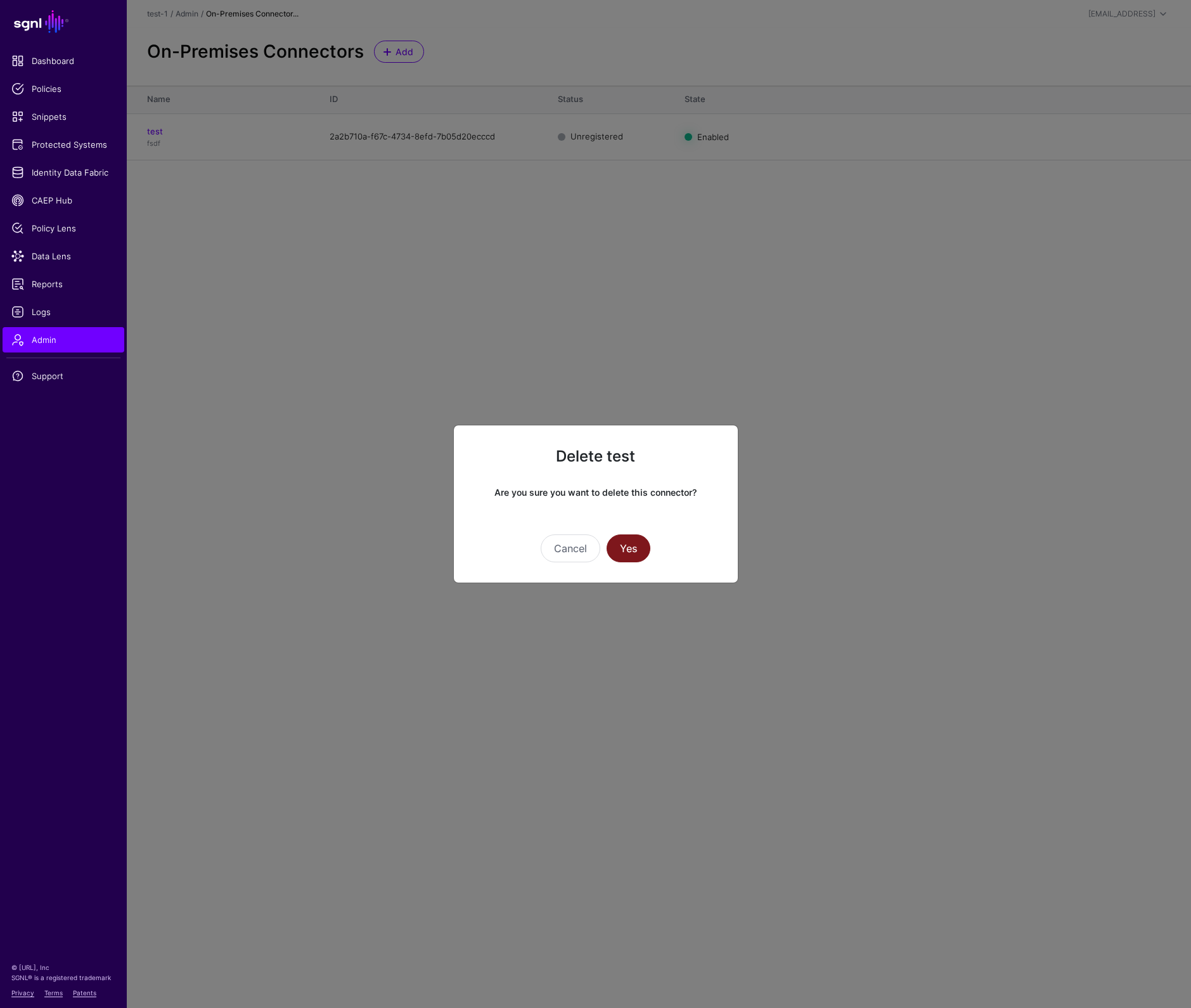
click at [634, 552] on button "Yes" at bounding box center [628, 548] width 44 height 28
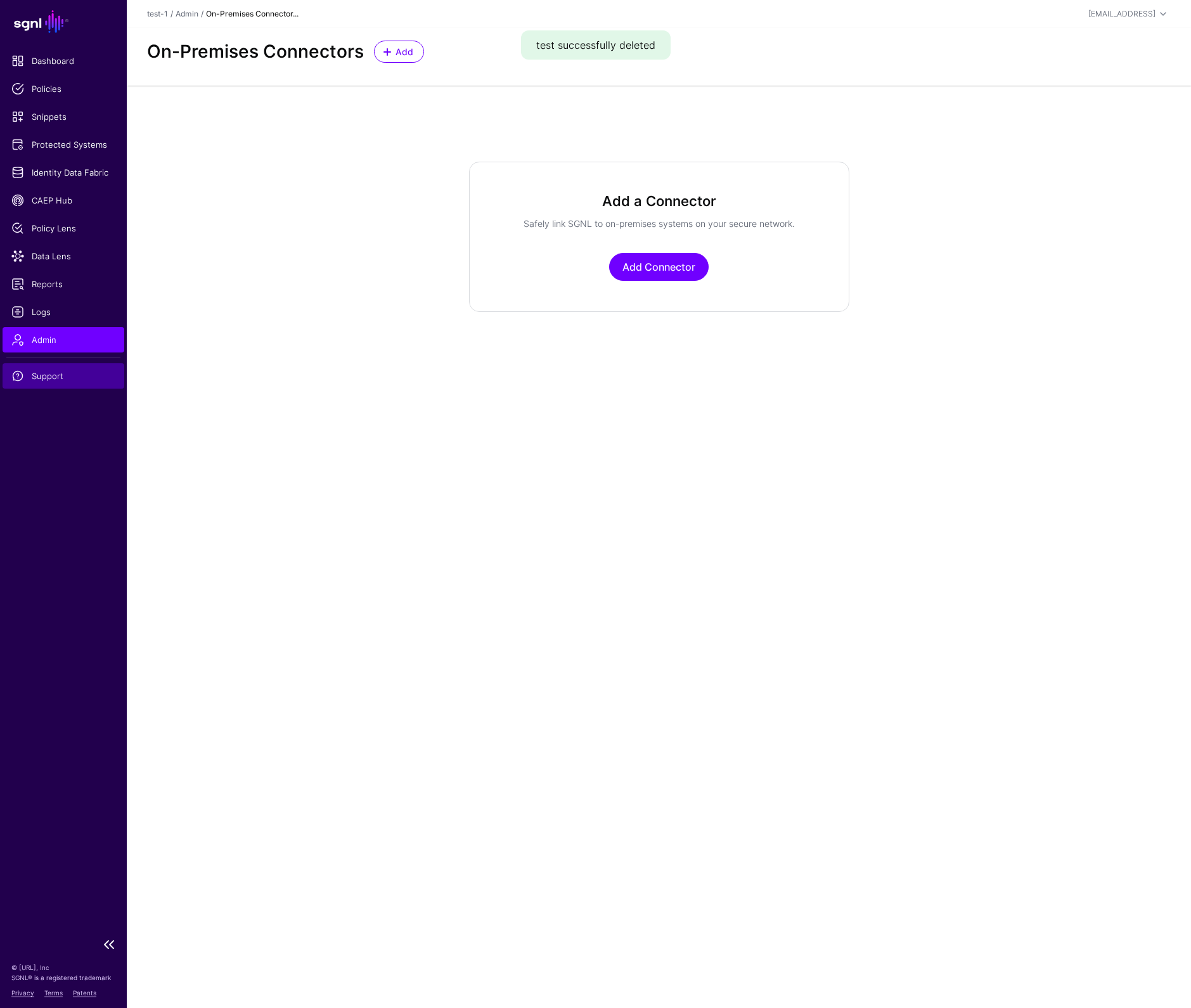
click at [54, 376] on span "Support" at bounding box center [63, 375] width 104 height 12
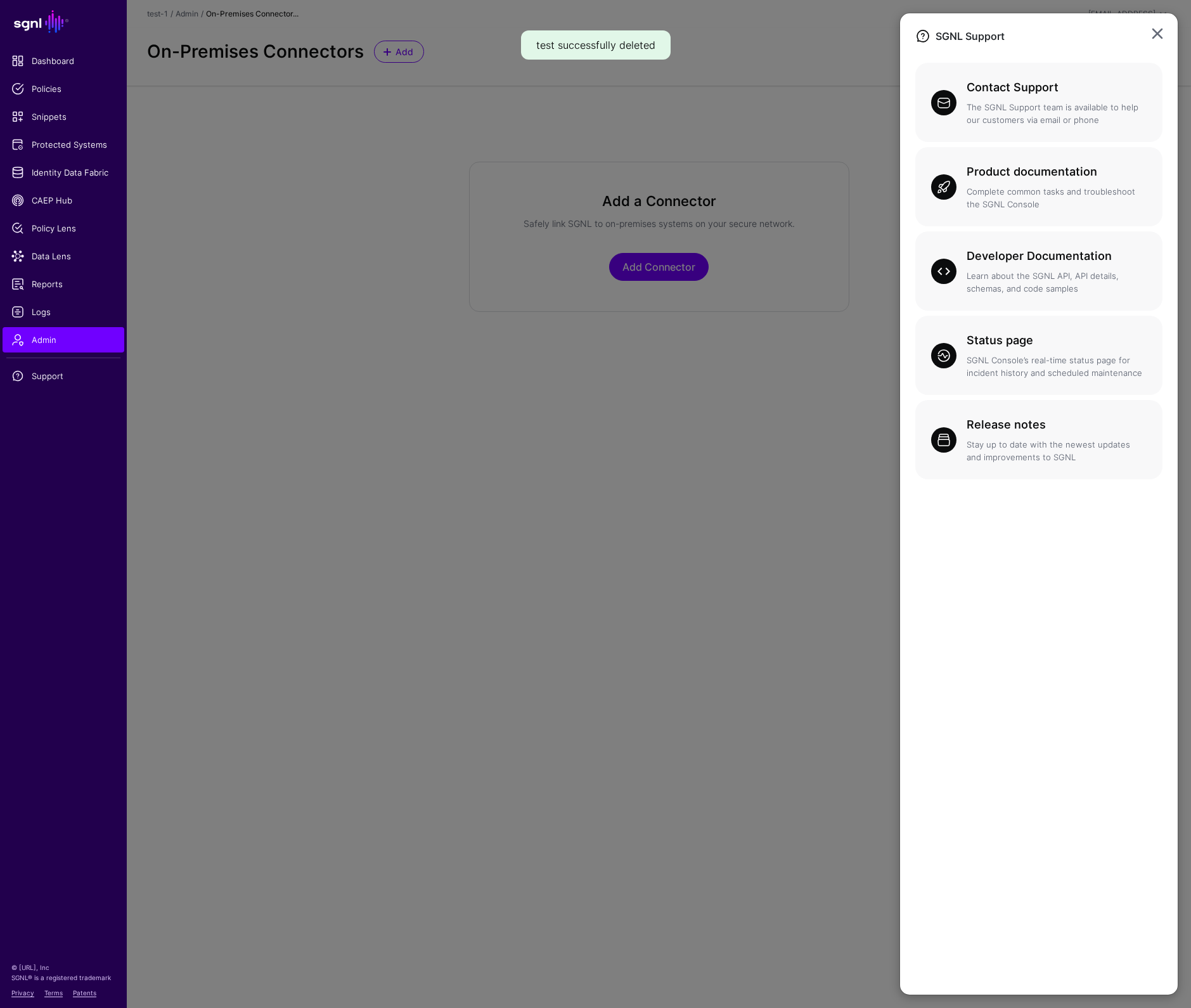
click at [47, 61] on ngb-modal-window "SGNL Support Contact Support The SGNL Support team is available to help our cus…" at bounding box center [595, 504] width 1191 height 1008
